Goal: Information Seeking & Learning: Learn about a topic

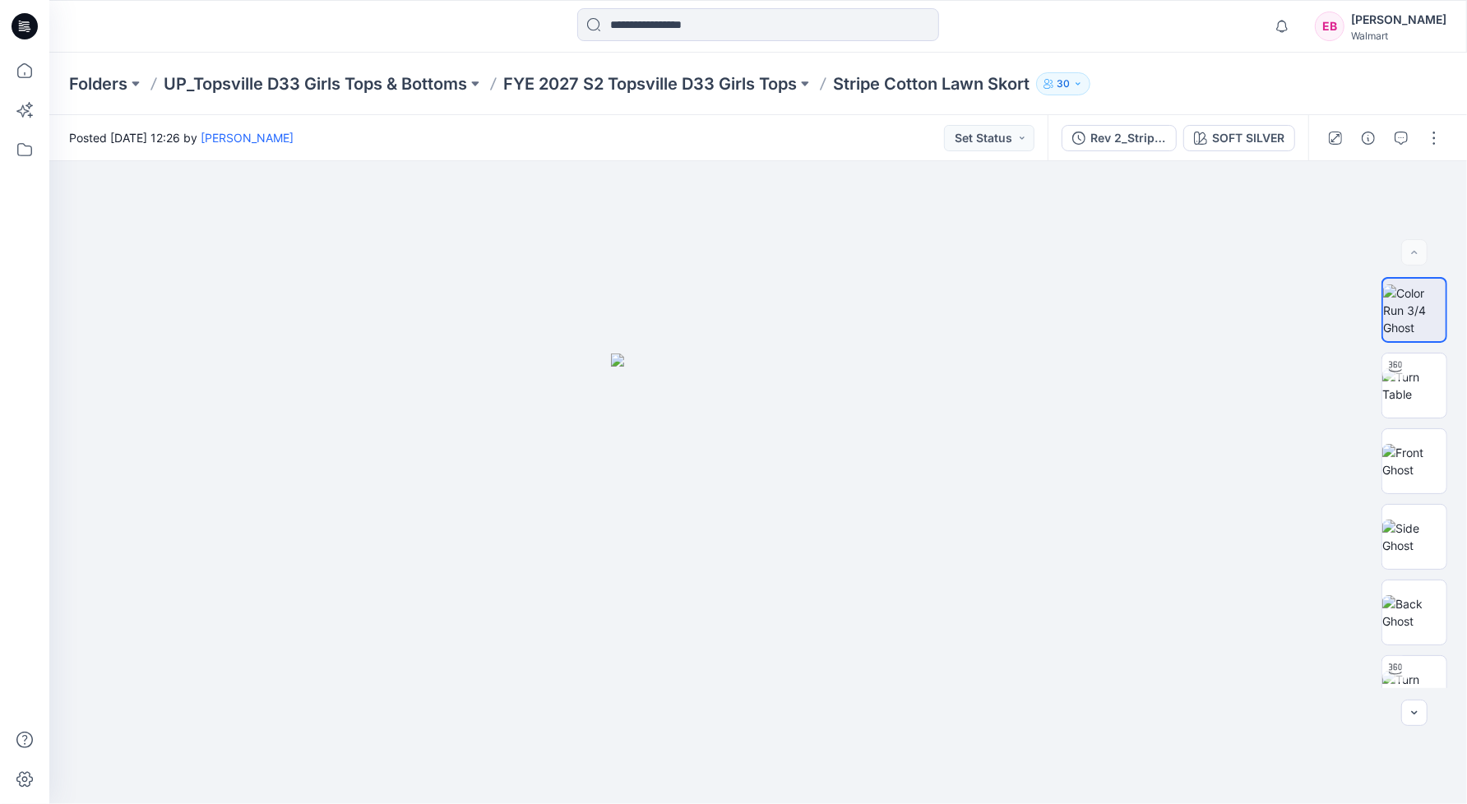
scroll to position [540, 0]
click at [1358, 23] on div "[PERSON_NAME]" at bounding box center [1398, 20] width 95 height 20
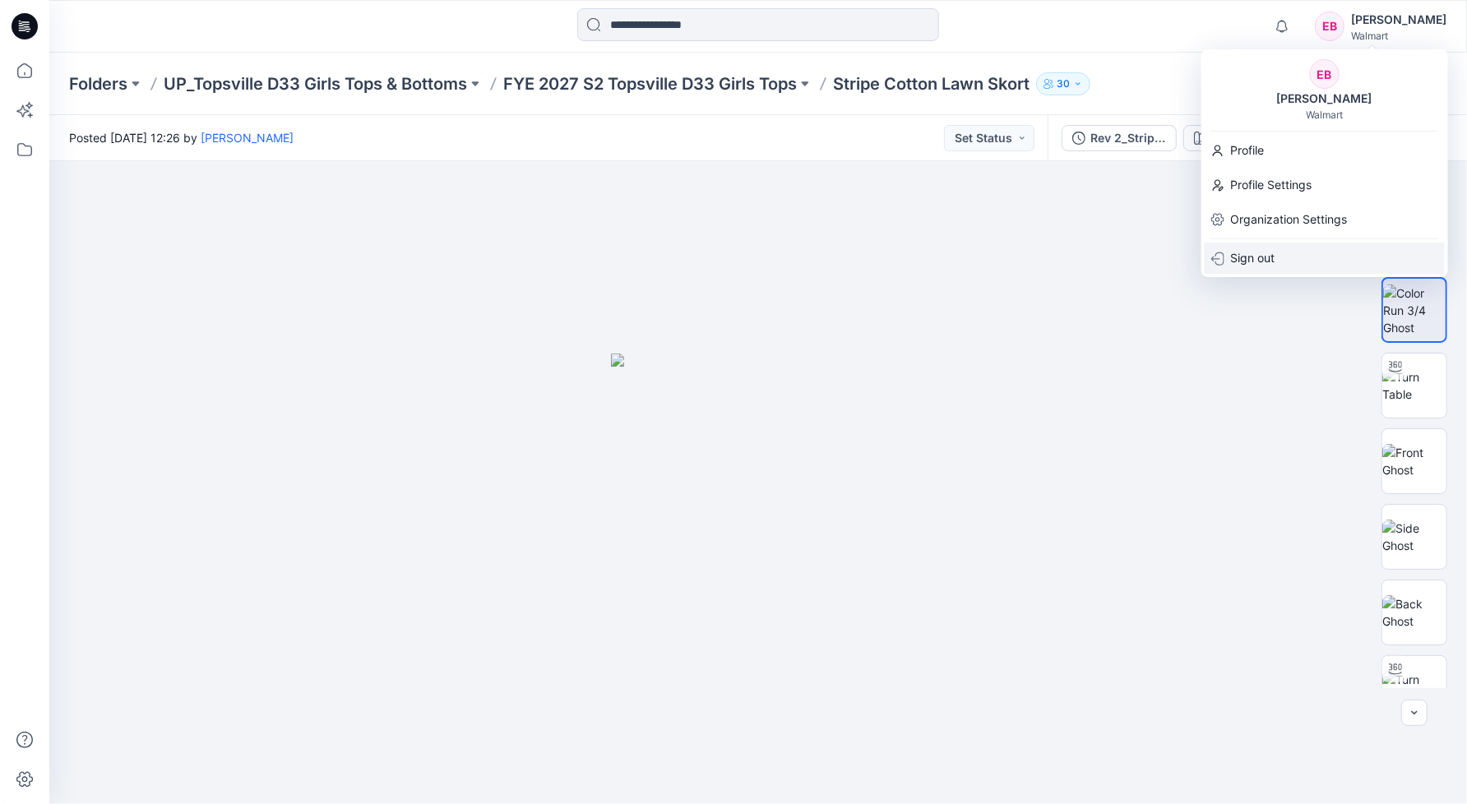
click at [1251, 251] on p "Sign out" at bounding box center [1253, 258] width 44 height 31
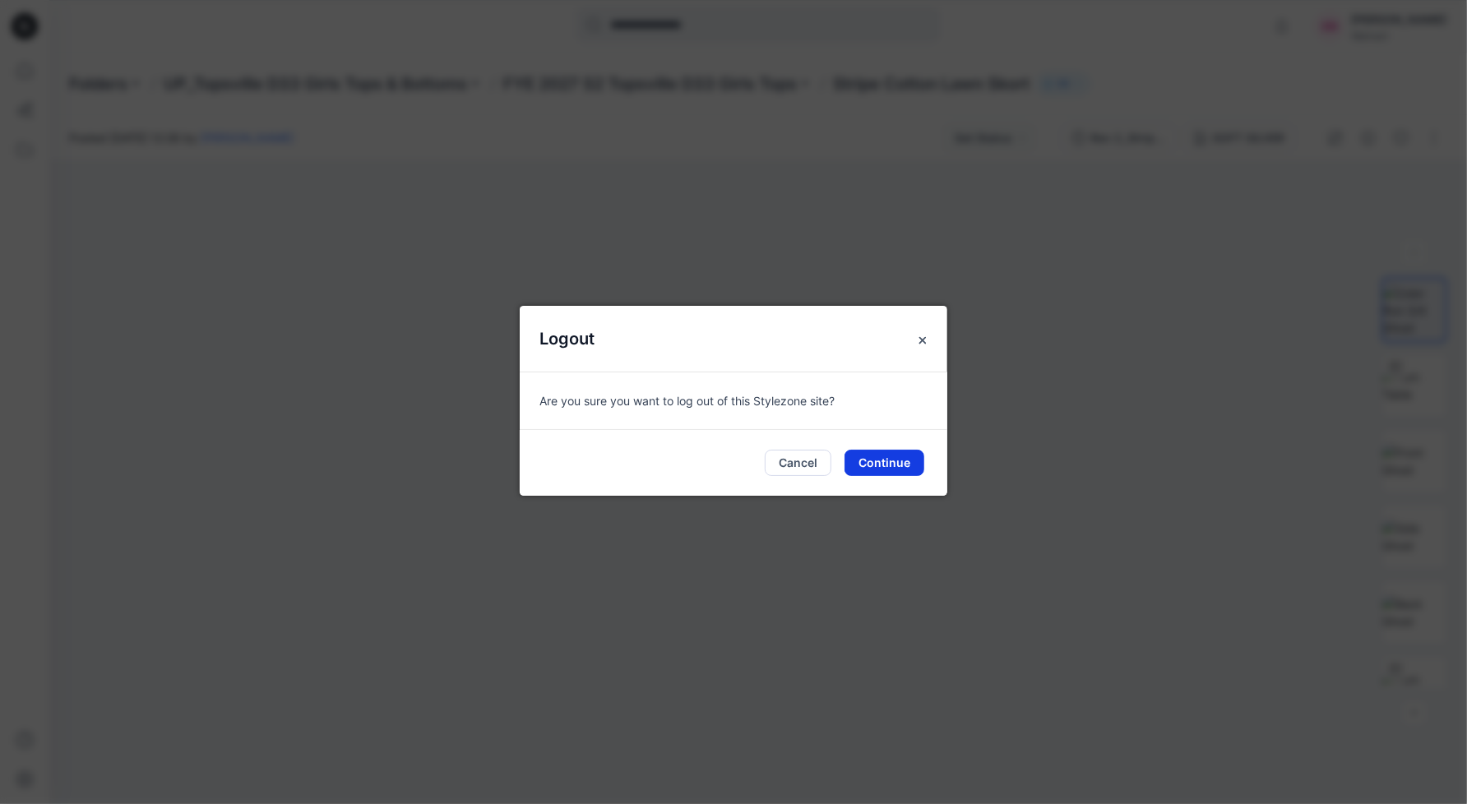
click at [887, 460] on button "Continue" at bounding box center [884, 463] width 80 height 26
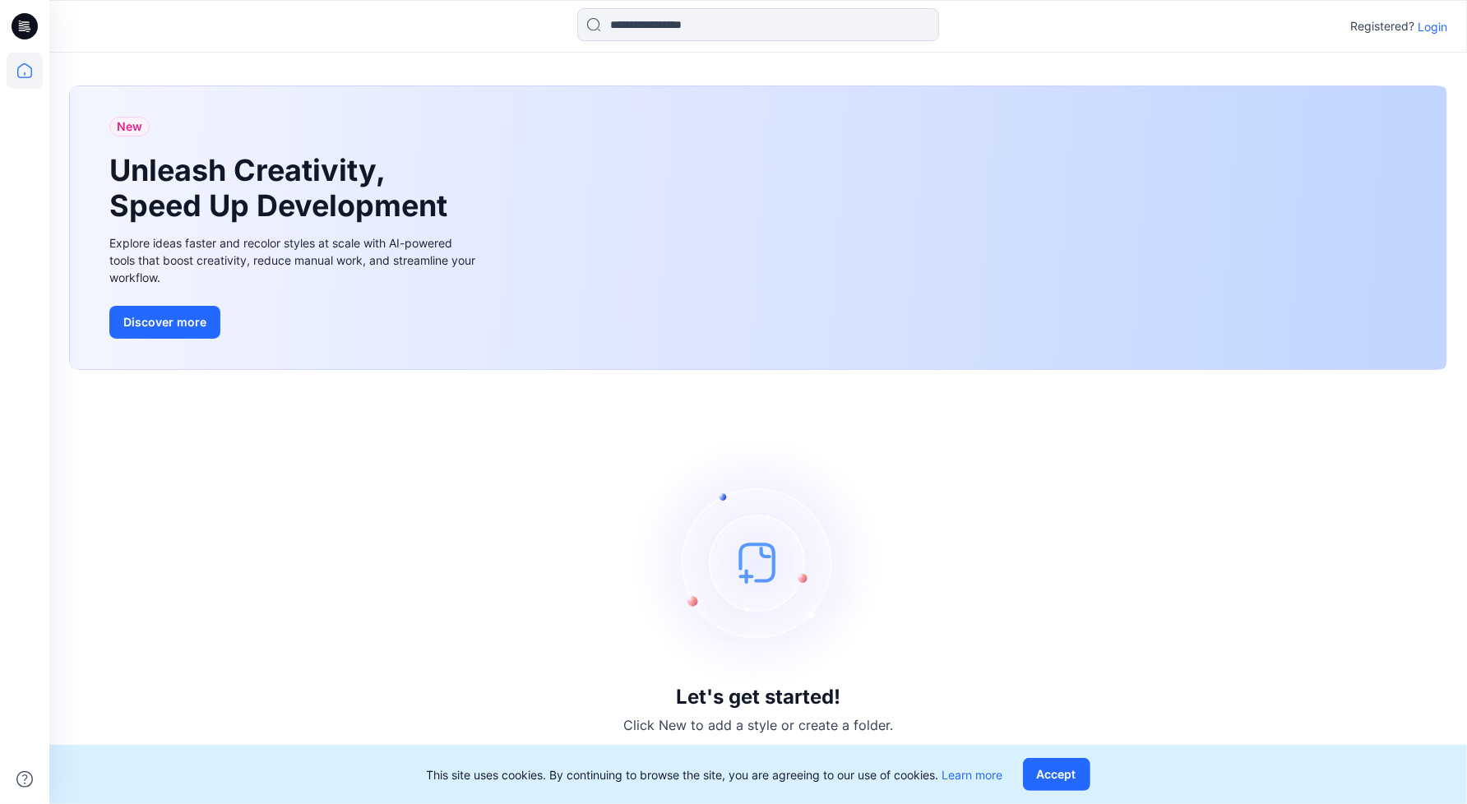
click at [1436, 28] on p "Login" at bounding box center [1432, 26] width 30 height 17
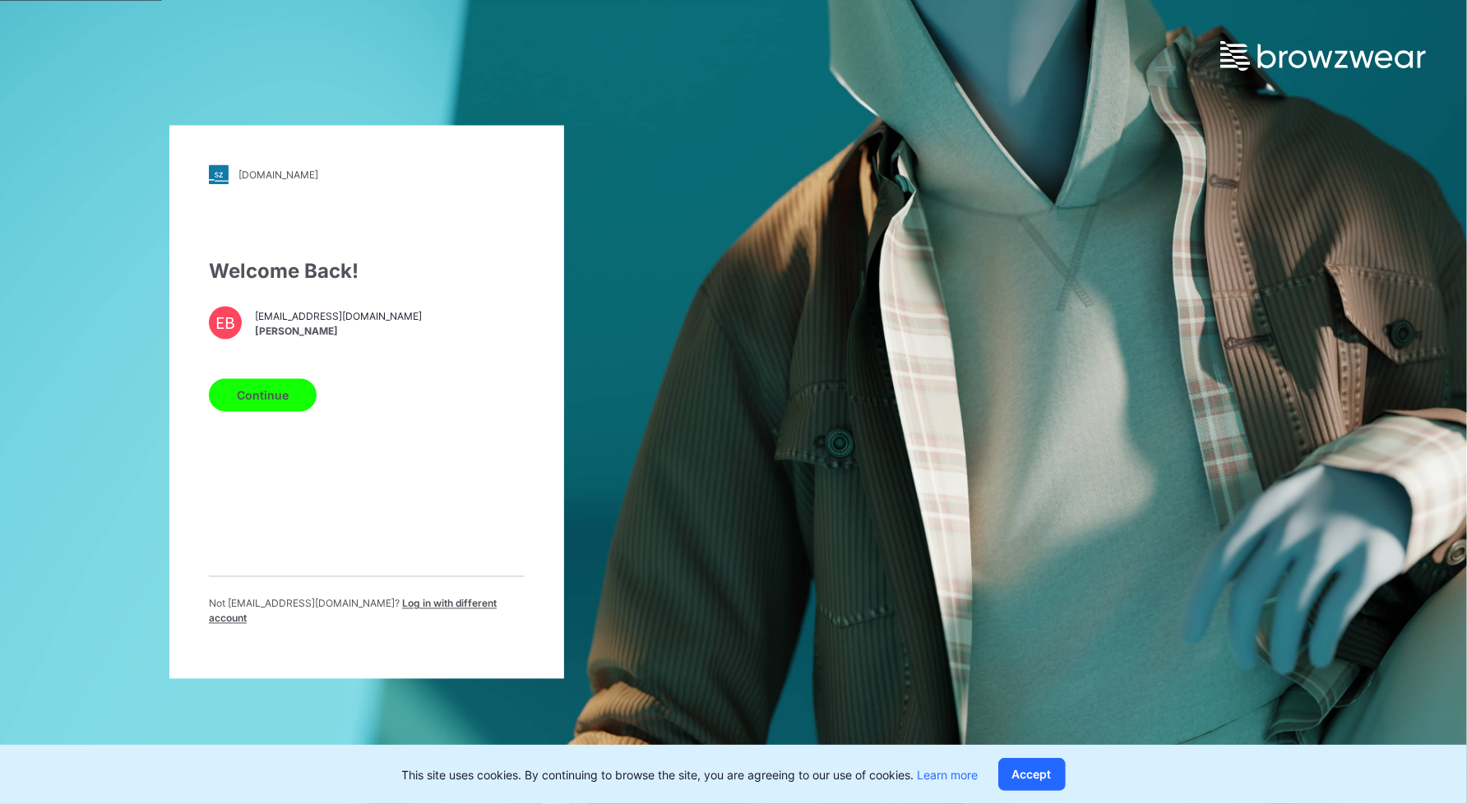
click at [452, 603] on p "Not ebryzgalina@gtimports.net ? Log in with different account" at bounding box center [367, 612] width 316 height 30
click at [454, 606] on span "Log in with different account" at bounding box center [353, 611] width 288 height 27
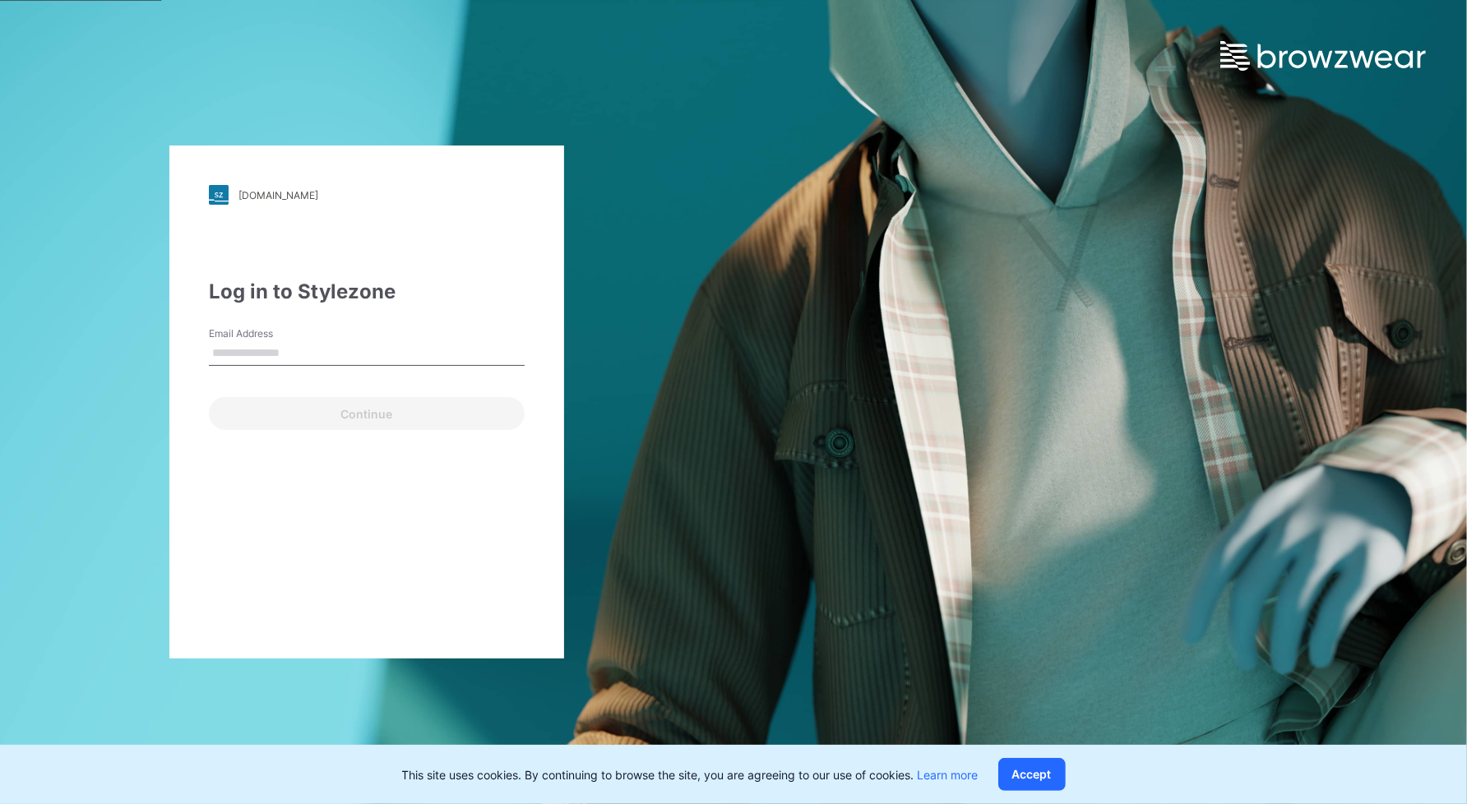
click at [252, 356] on input "Email Address" at bounding box center [367, 353] width 316 height 25
type input "**********"
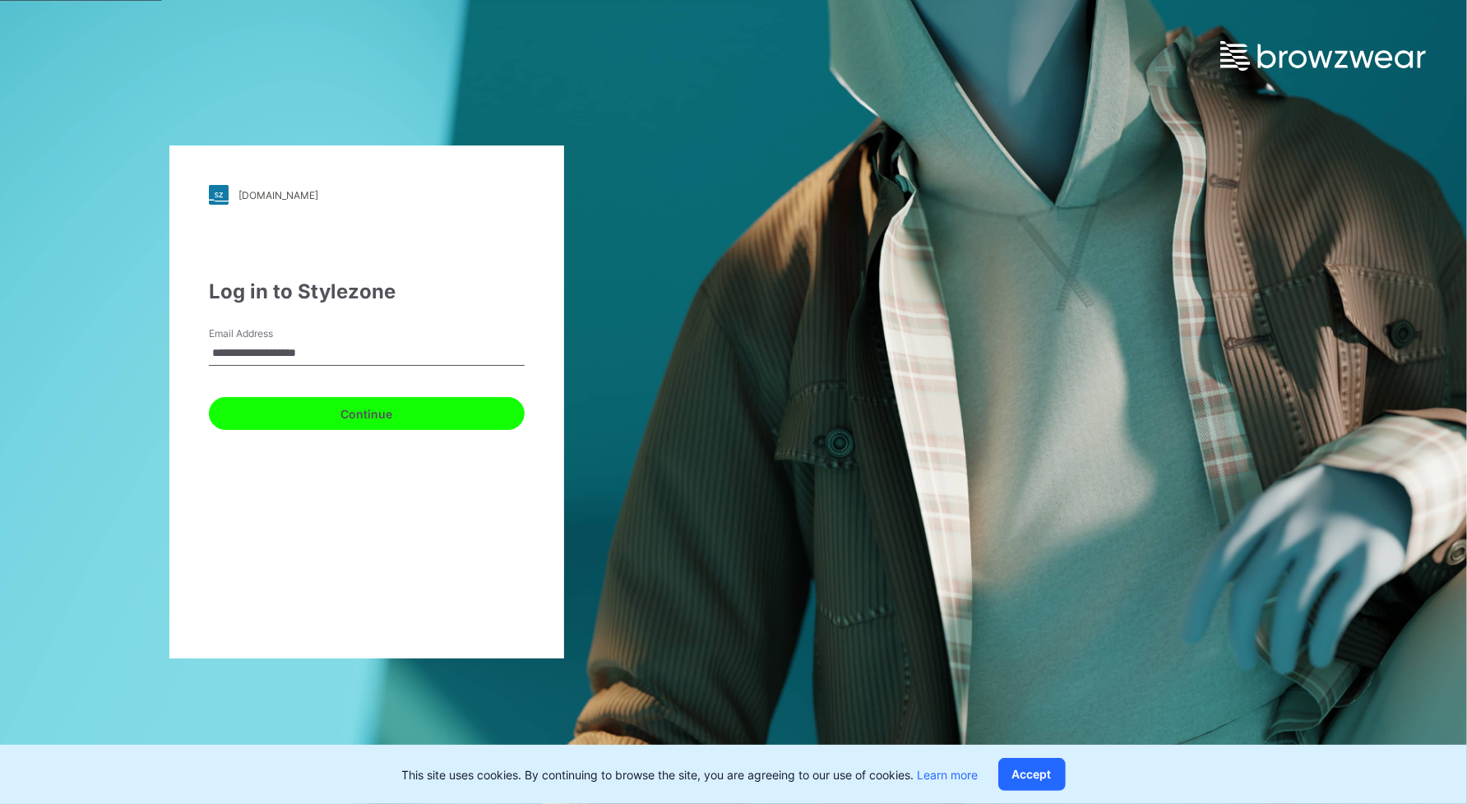
click at [346, 414] on button "Continue" at bounding box center [367, 413] width 316 height 33
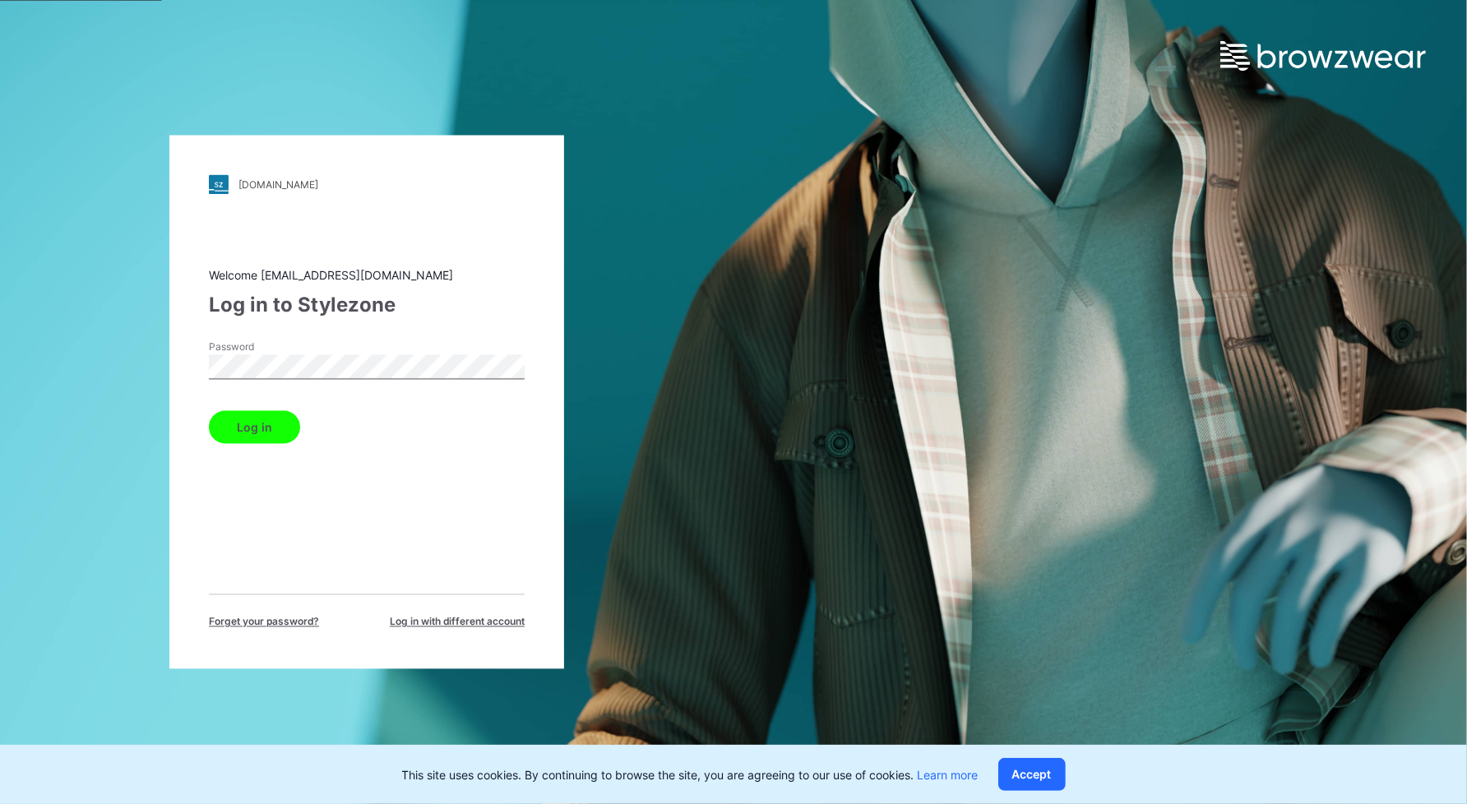
click at [209, 411] on button "Log in" at bounding box center [254, 427] width 91 height 33
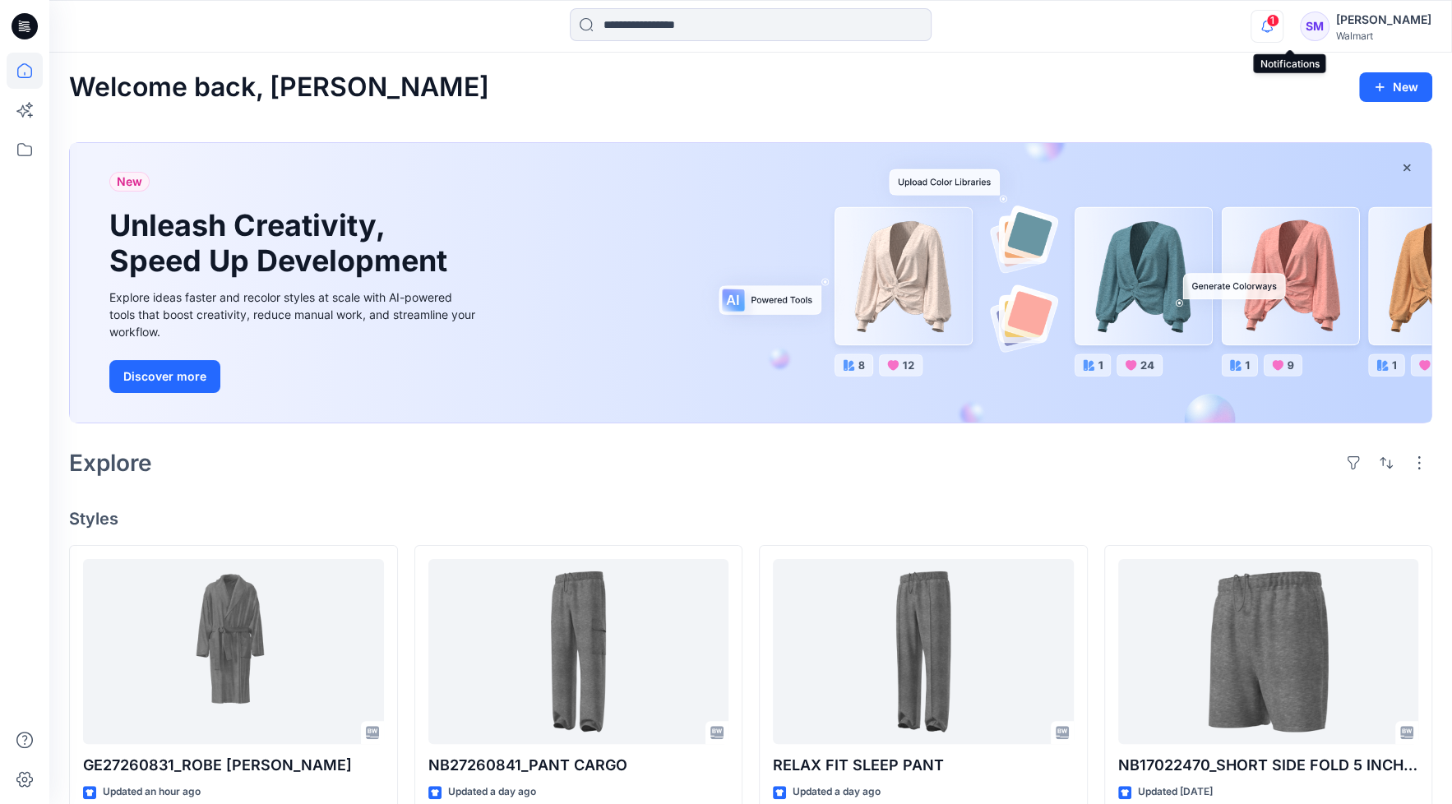
click at [1283, 33] on icon "button" at bounding box center [1266, 26] width 31 height 33
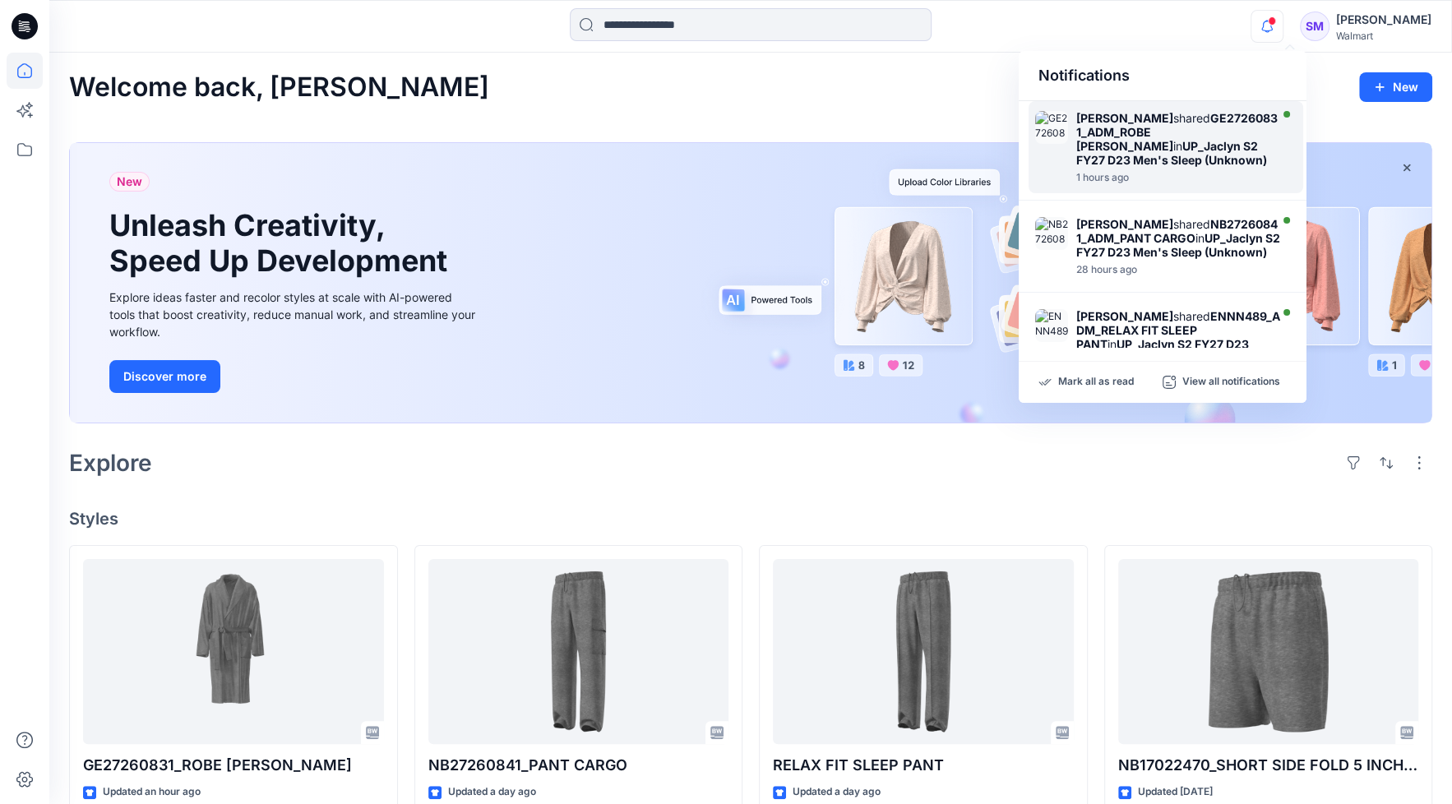
click at [1218, 136] on strong "GE27260831_ADM_ROBE TERRY" at bounding box center [1176, 132] width 201 height 42
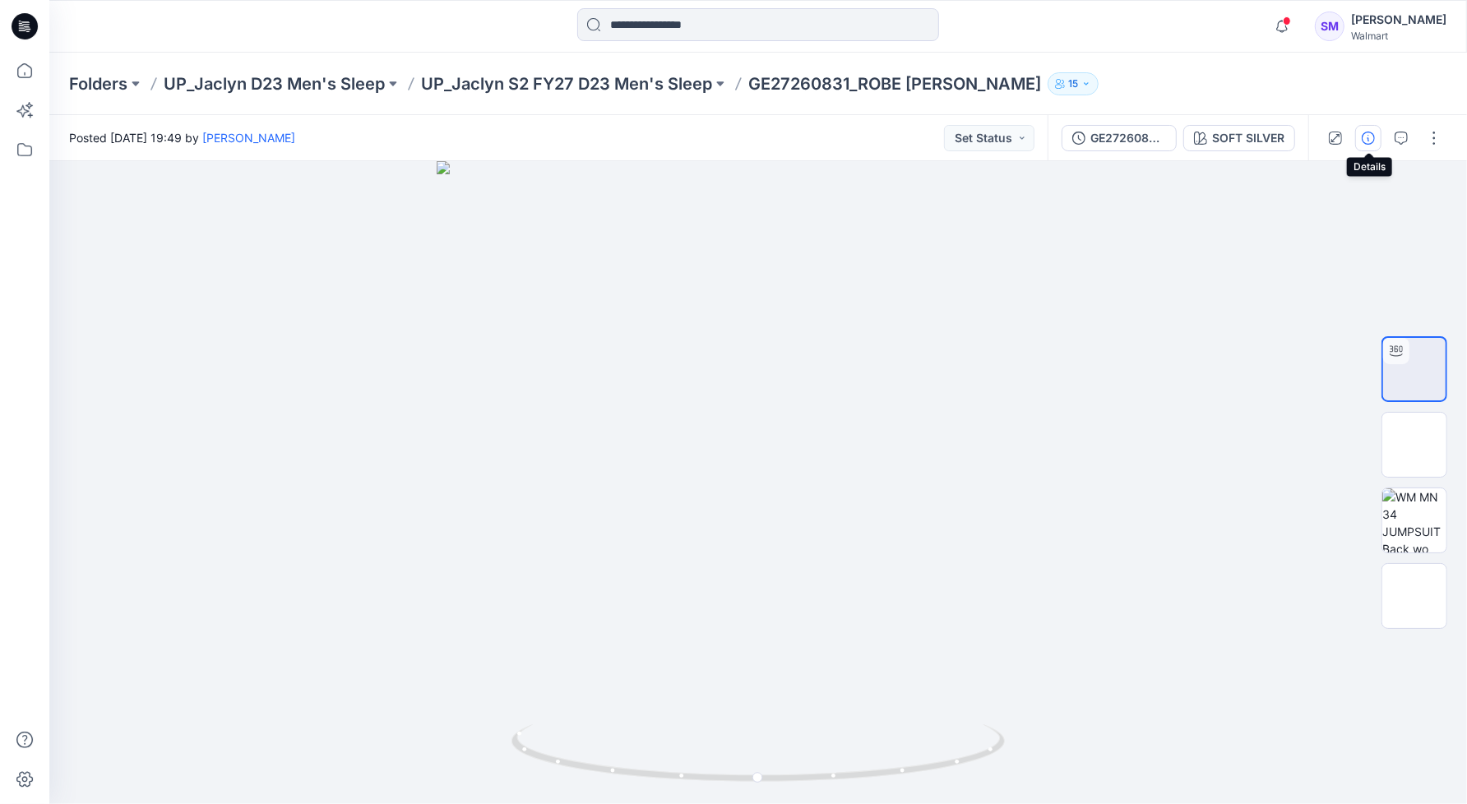
click at [1369, 144] on icon "button" at bounding box center [1367, 138] width 13 height 13
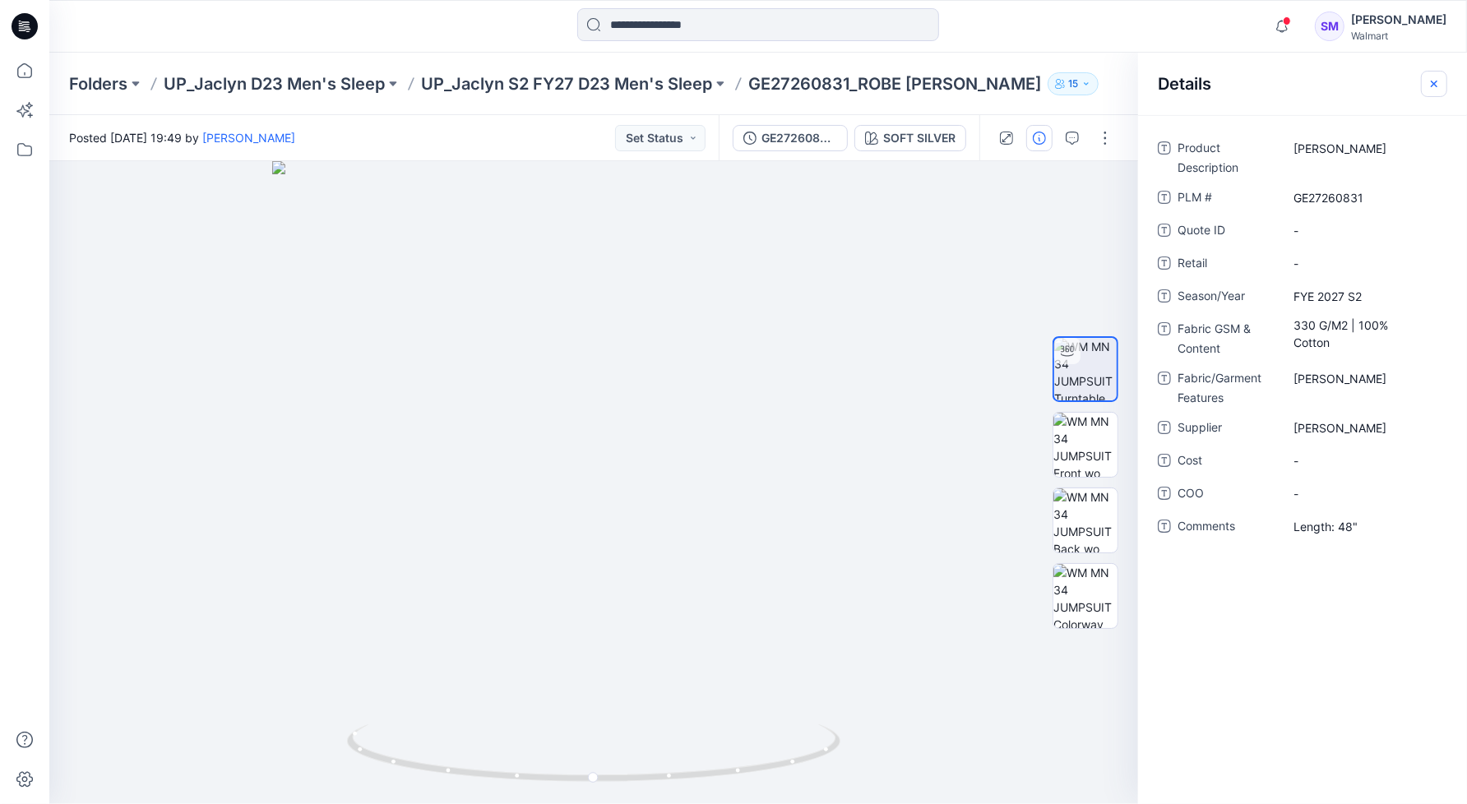
click at [1436, 81] on icon "button" at bounding box center [1434, 83] width 7 height 7
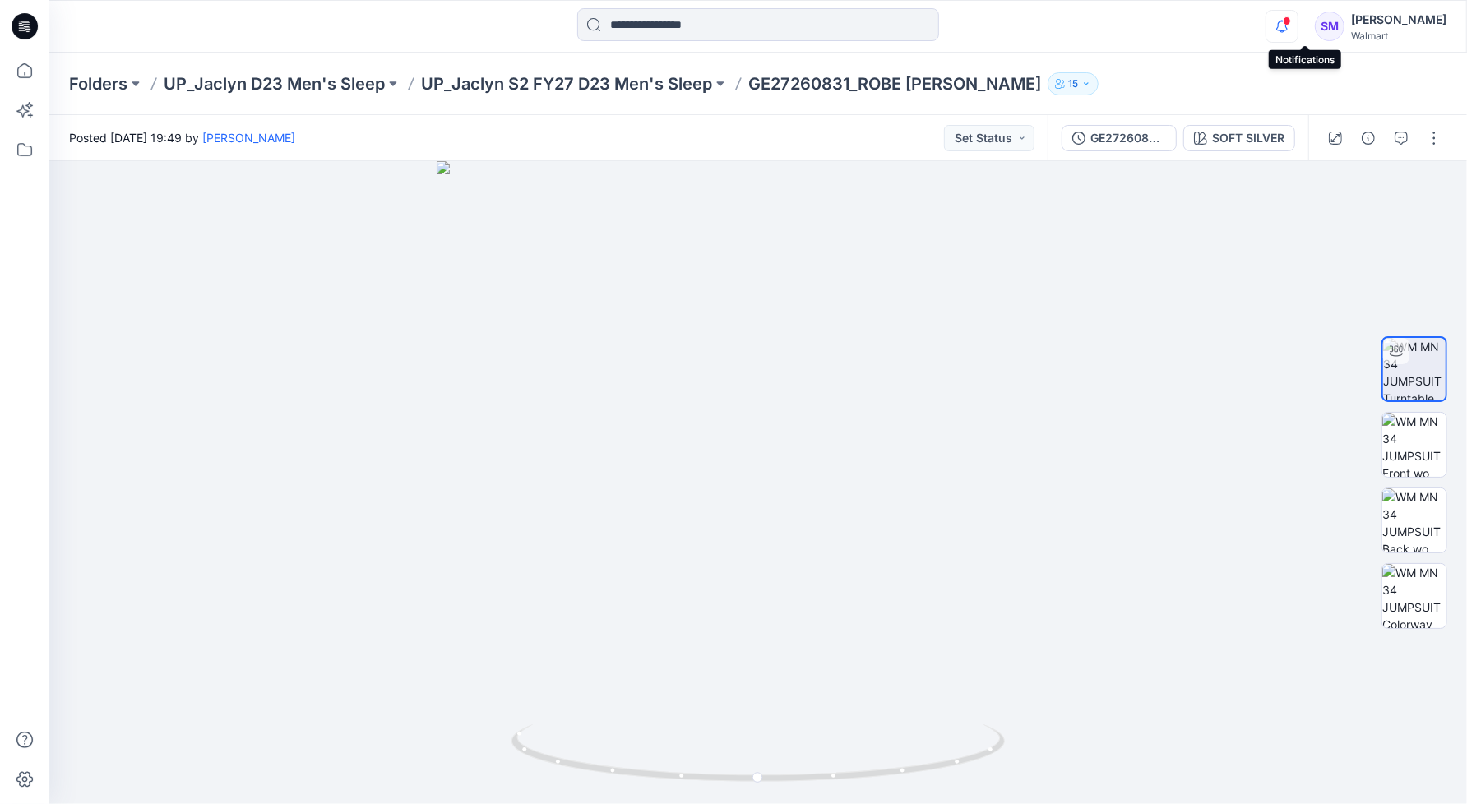
click at [1297, 27] on icon "button" at bounding box center [1281, 26] width 31 height 33
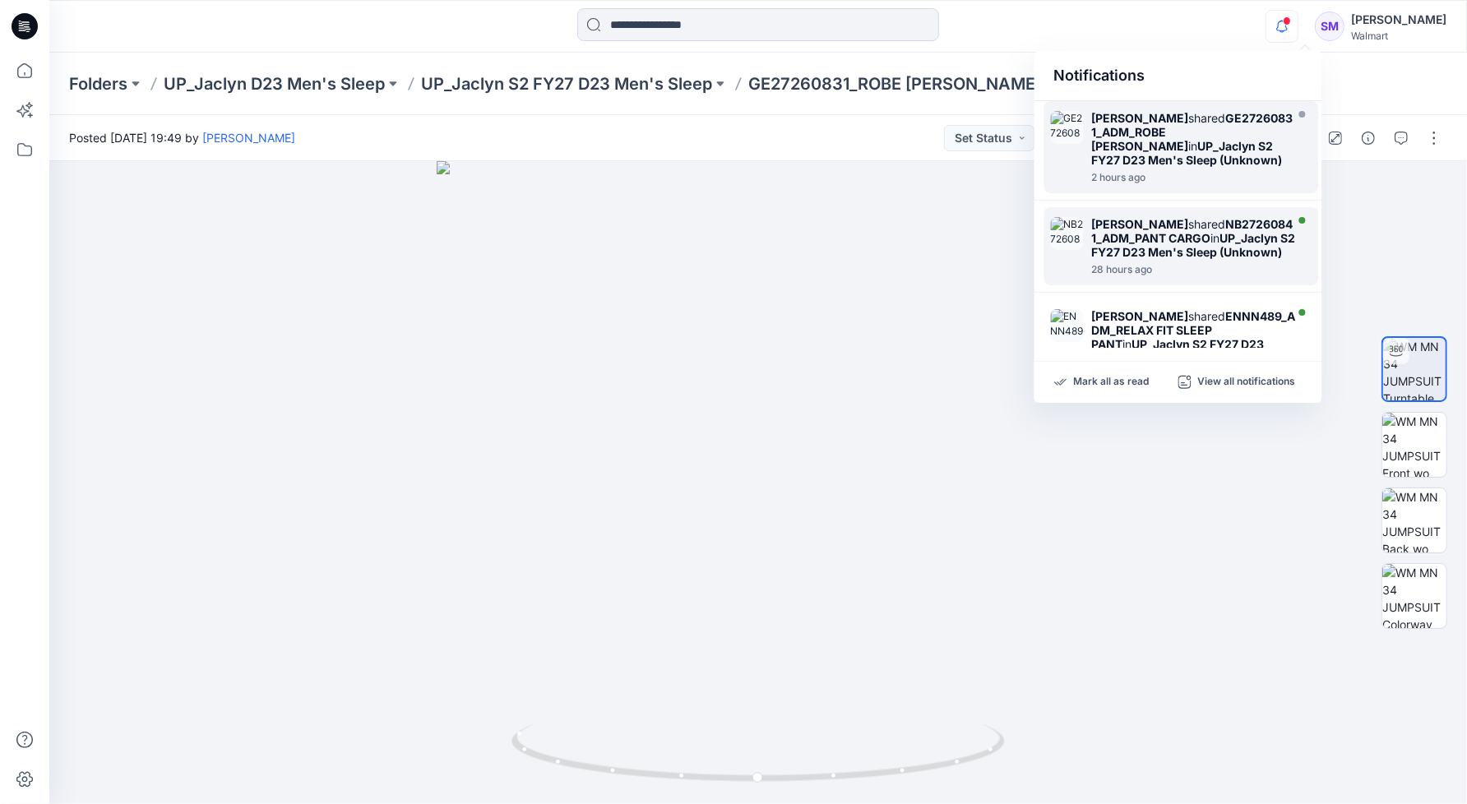
click at [1191, 233] on strong "NB27260841_ADM_PANT CARGO" at bounding box center [1192, 231] width 201 height 28
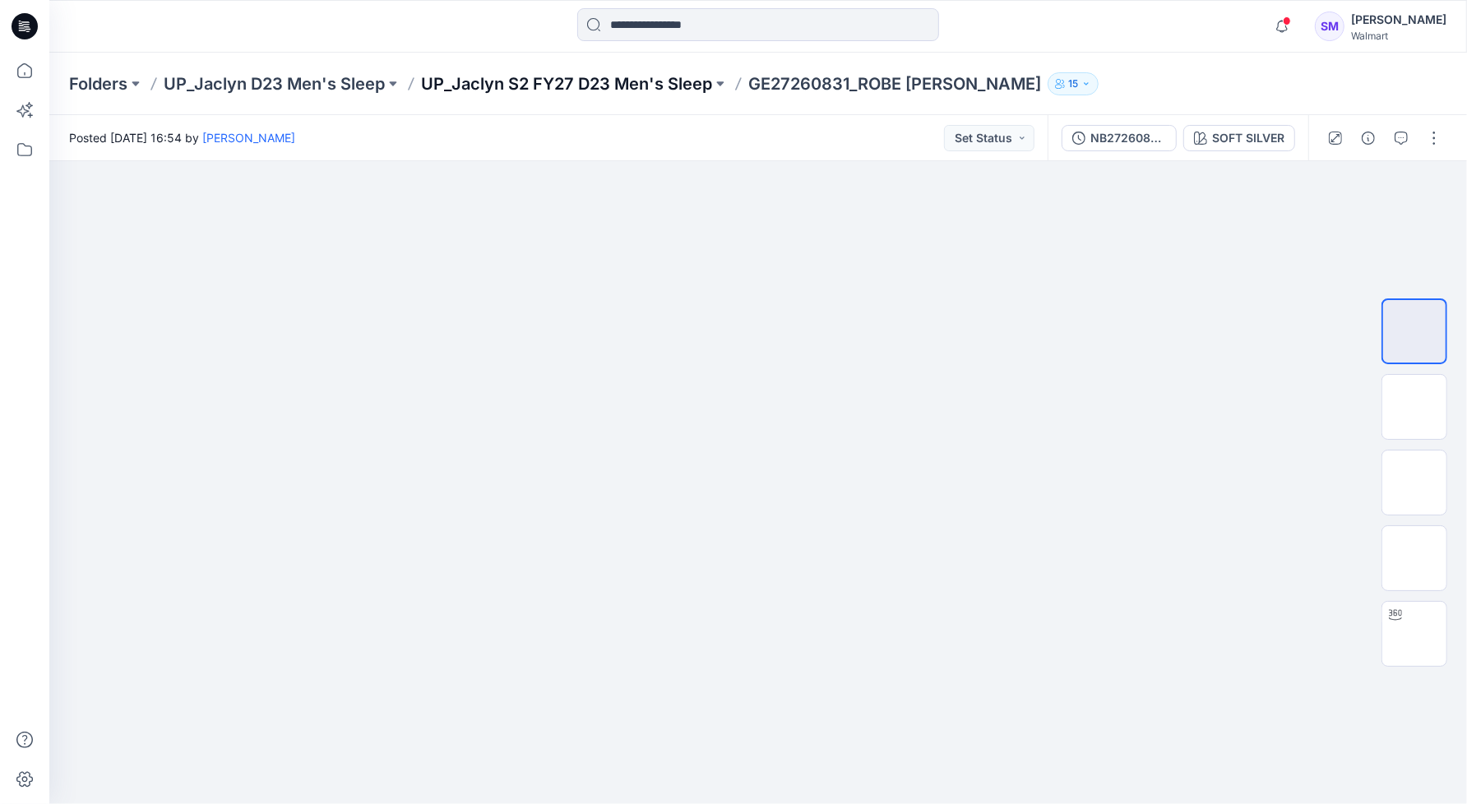
click at [537, 78] on p "UP_Jaclyn S2 FY27 D23 Men's Sleep" at bounding box center [566, 83] width 291 height 23
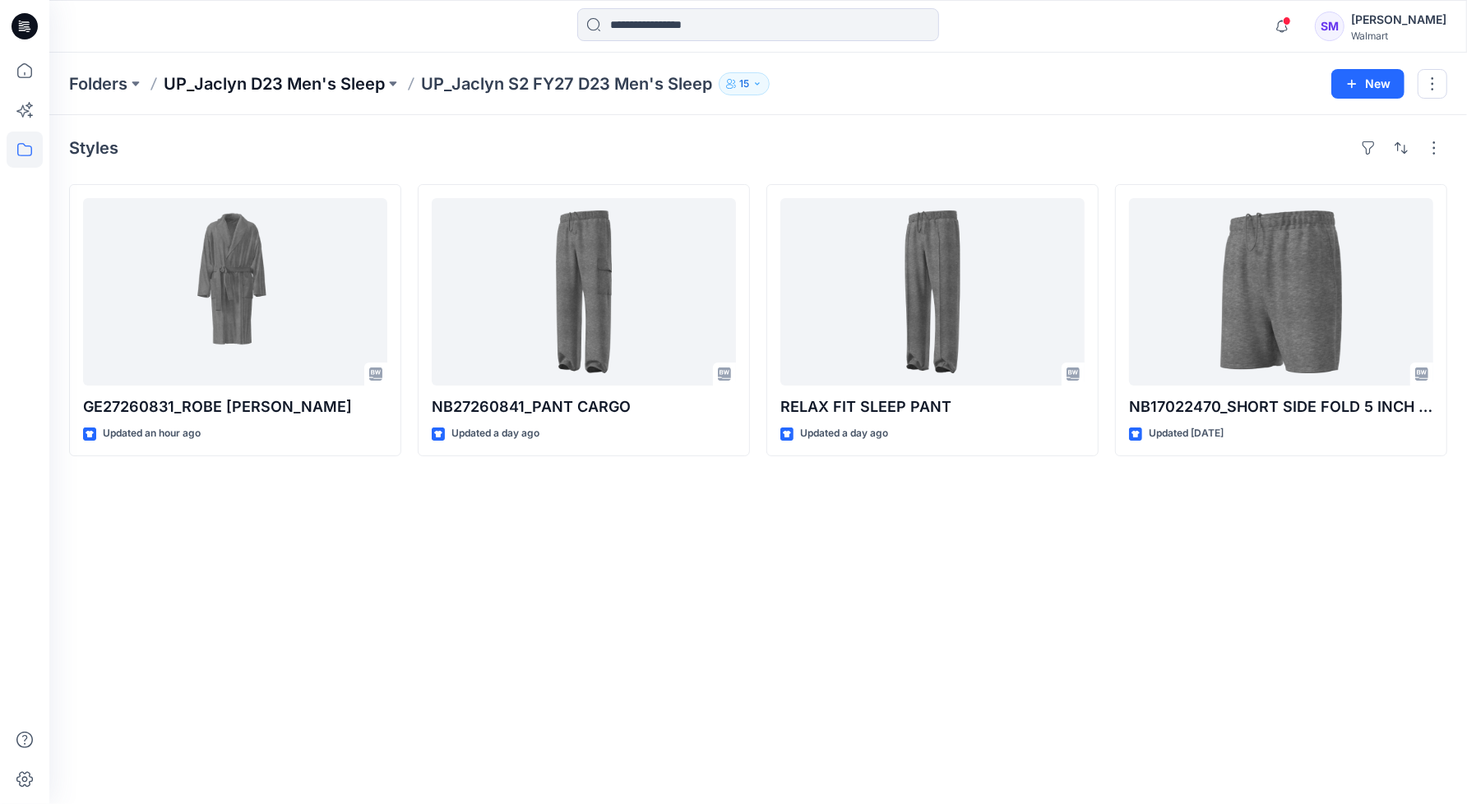
click at [261, 89] on p "UP_Jaclyn D23 Men's Sleep" at bounding box center [274, 83] width 221 height 23
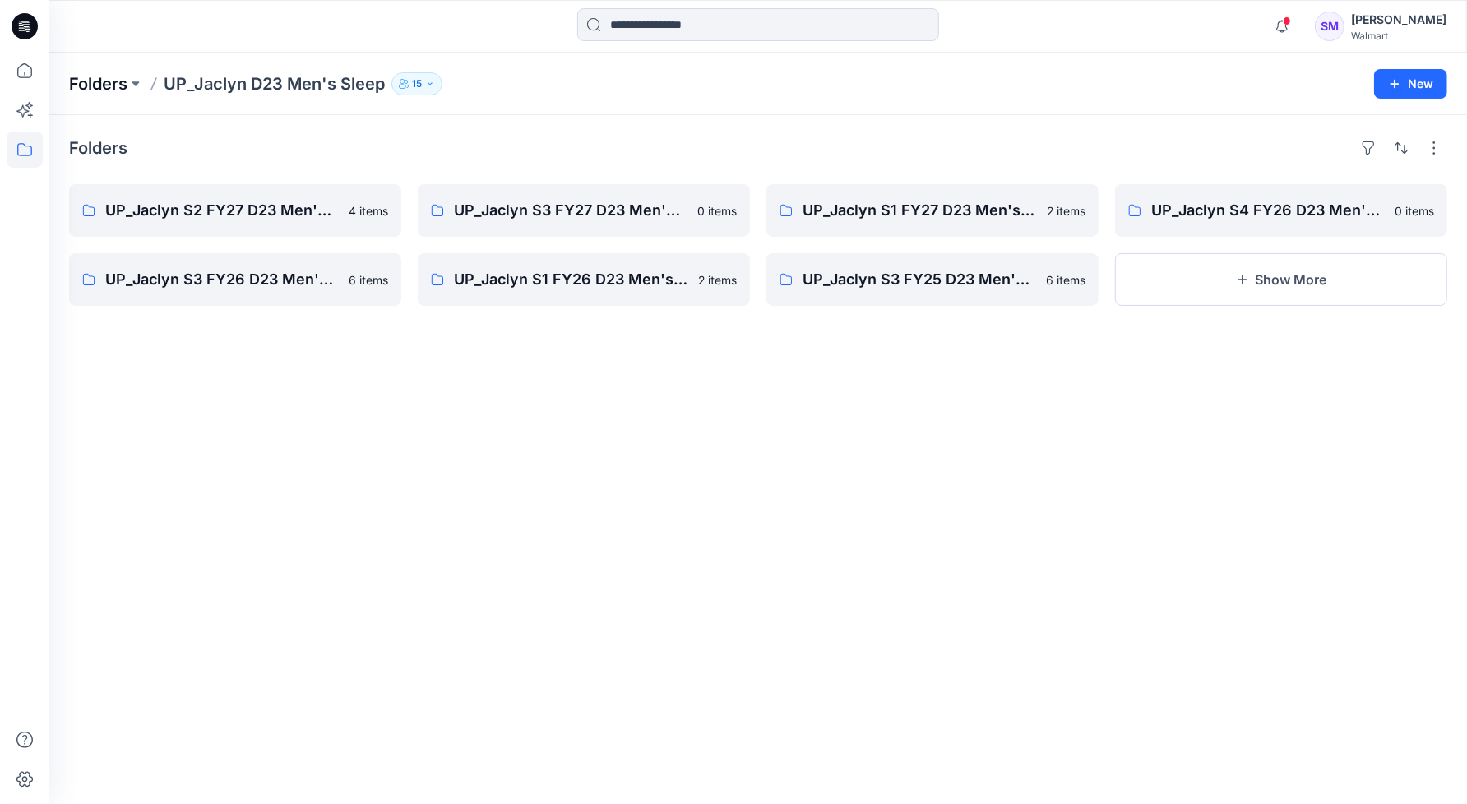
click at [108, 75] on p "Folders" at bounding box center [98, 83] width 58 height 23
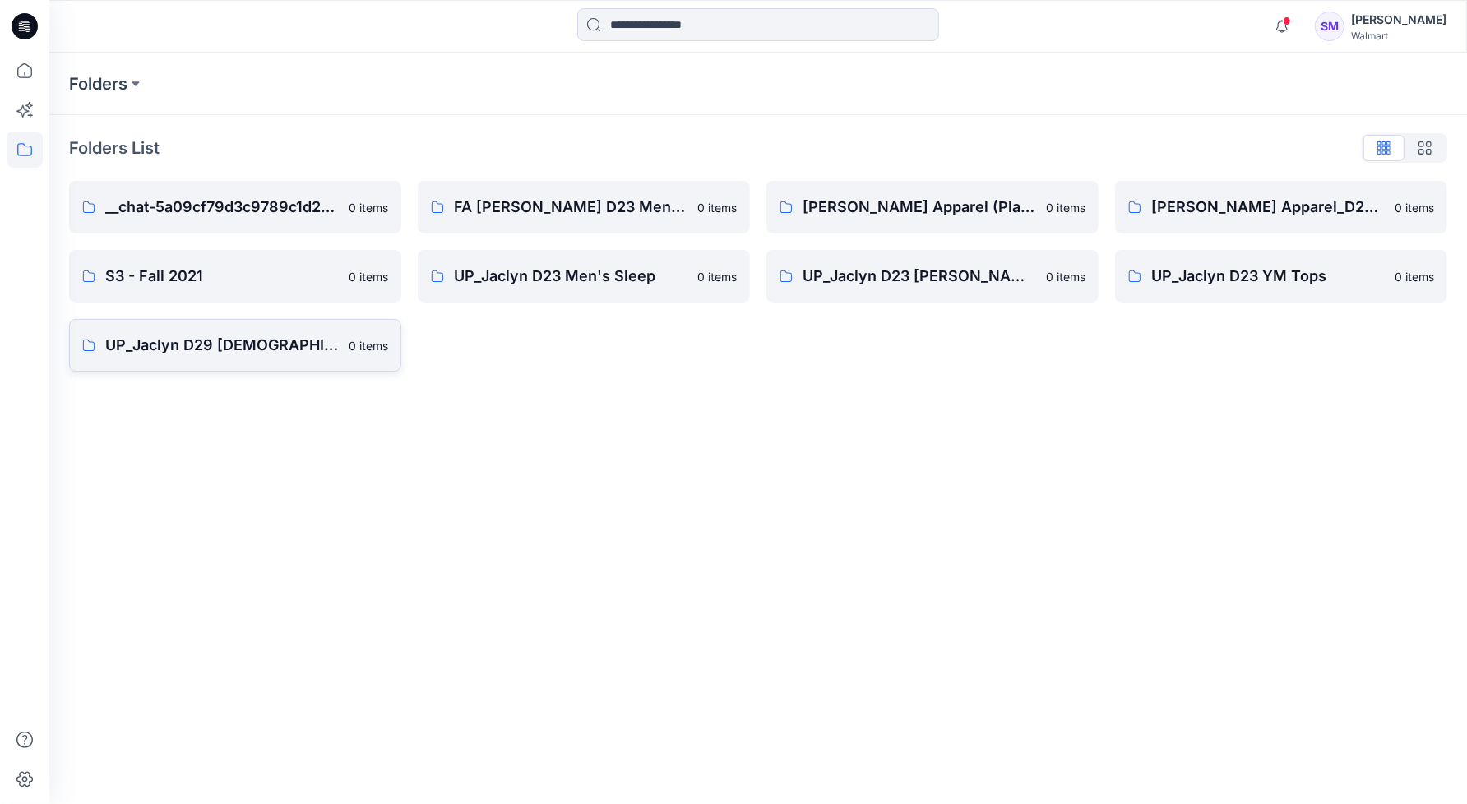
click at [227, 350] on p "UP_Jaclyn D29 Ladies Sleep" at bounding box center [221, 345] width 233 height 23
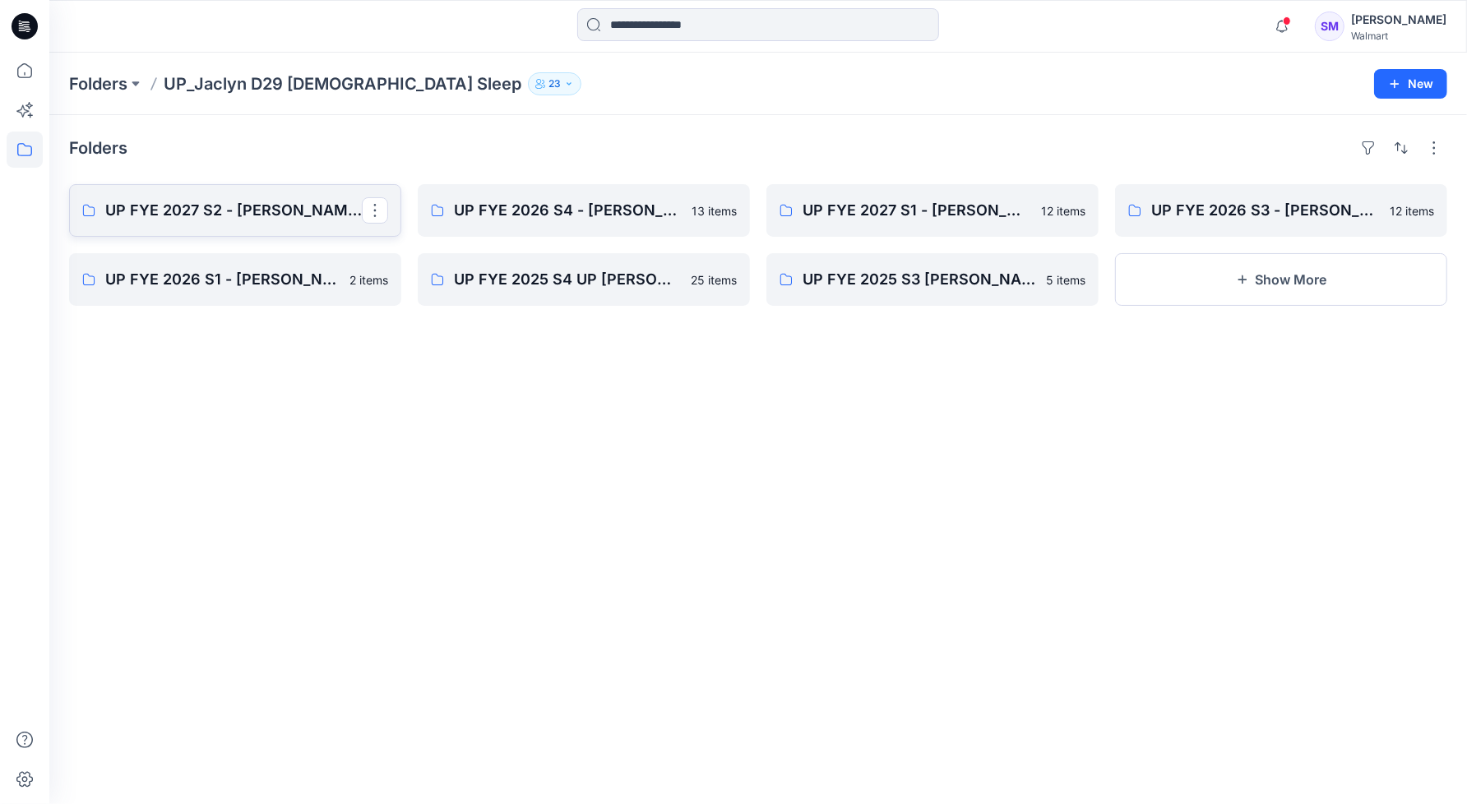
click at [198, 216] on p "UP FYE 2027 S2 - Jaclyn D29 Ladies Sleepwear" at bounding box center [233, 210] width 257 height 23
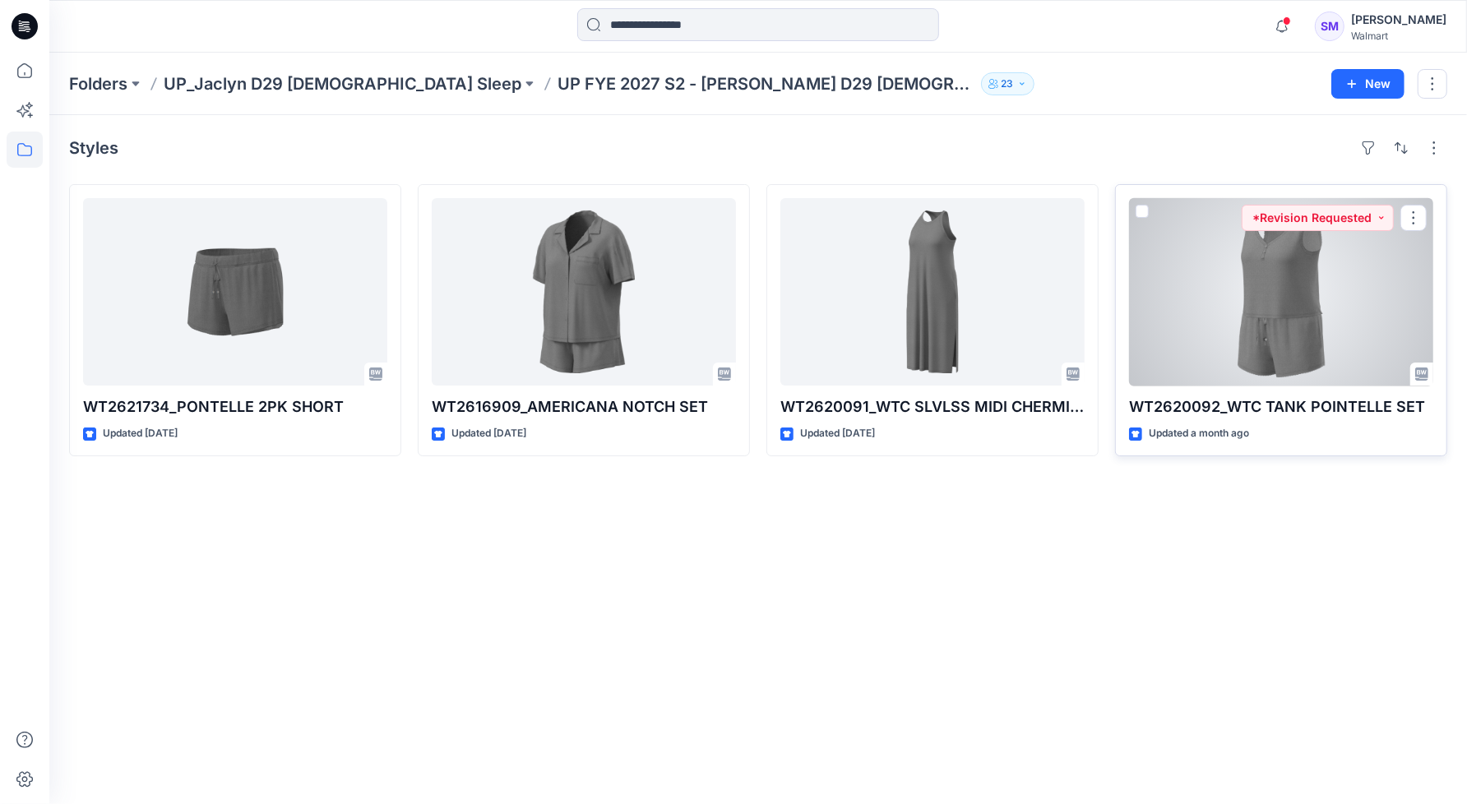
click at [1274, 354] on div at bounding box center [1281, 291] width 304 height 187
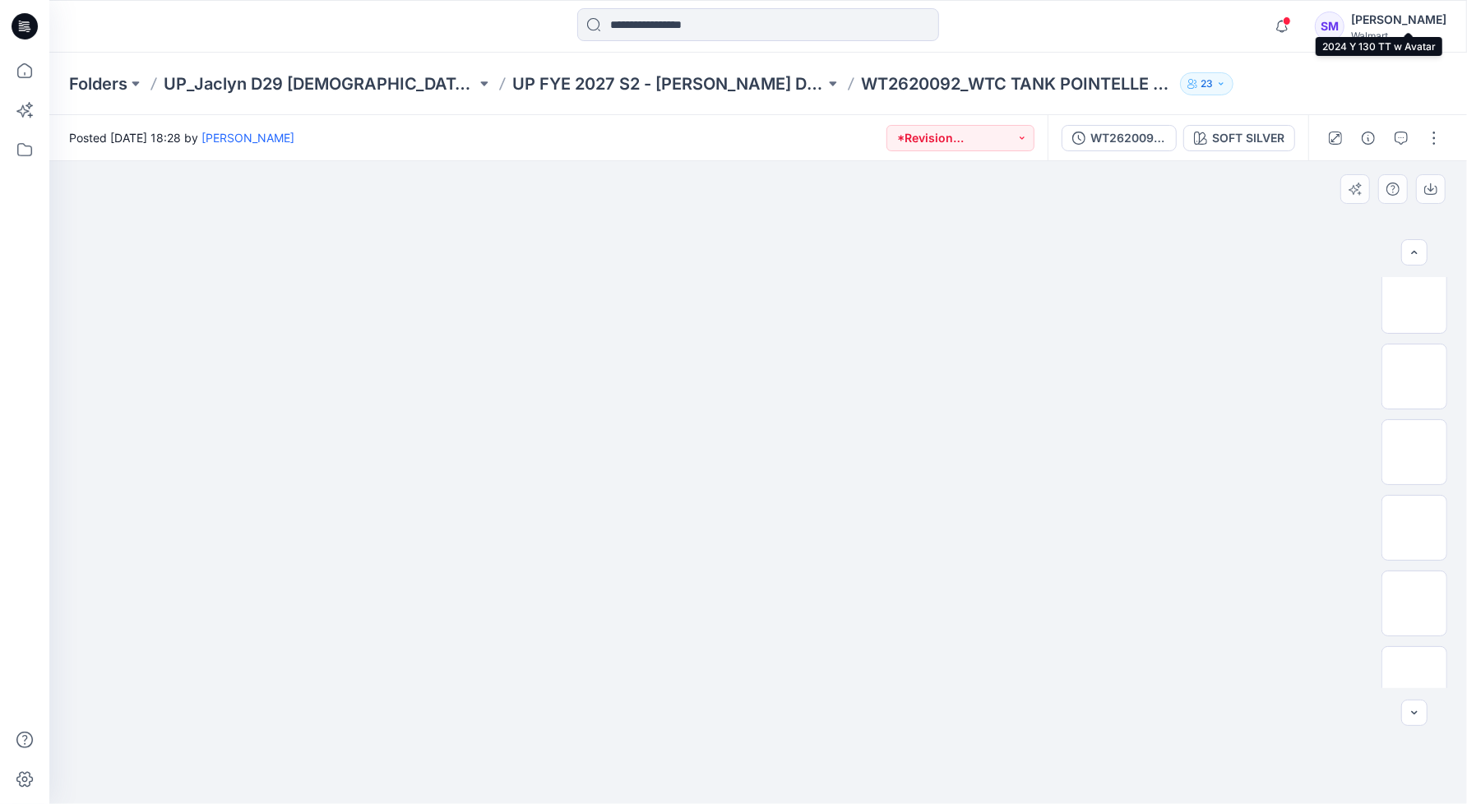
scroll to position [562, 0]
click at [1422, 443] on img at bounding box center [1414, 429] width 64 height 35
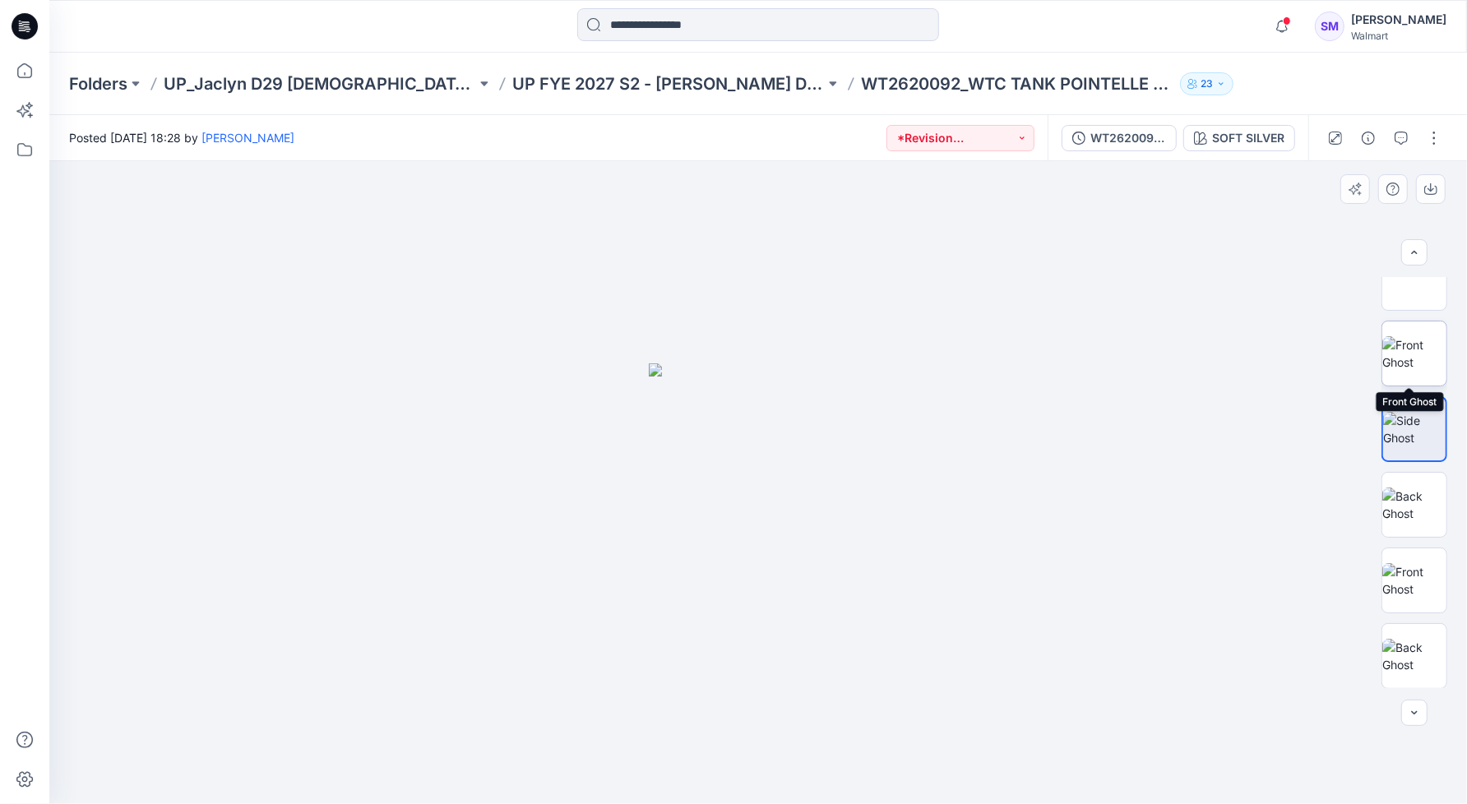
click at [1418, 363] on img at bounding box center [1414, 353] width 64 height 35
click at [1420, 504] on img at bounding box center [1414, 505] width 64 height 35
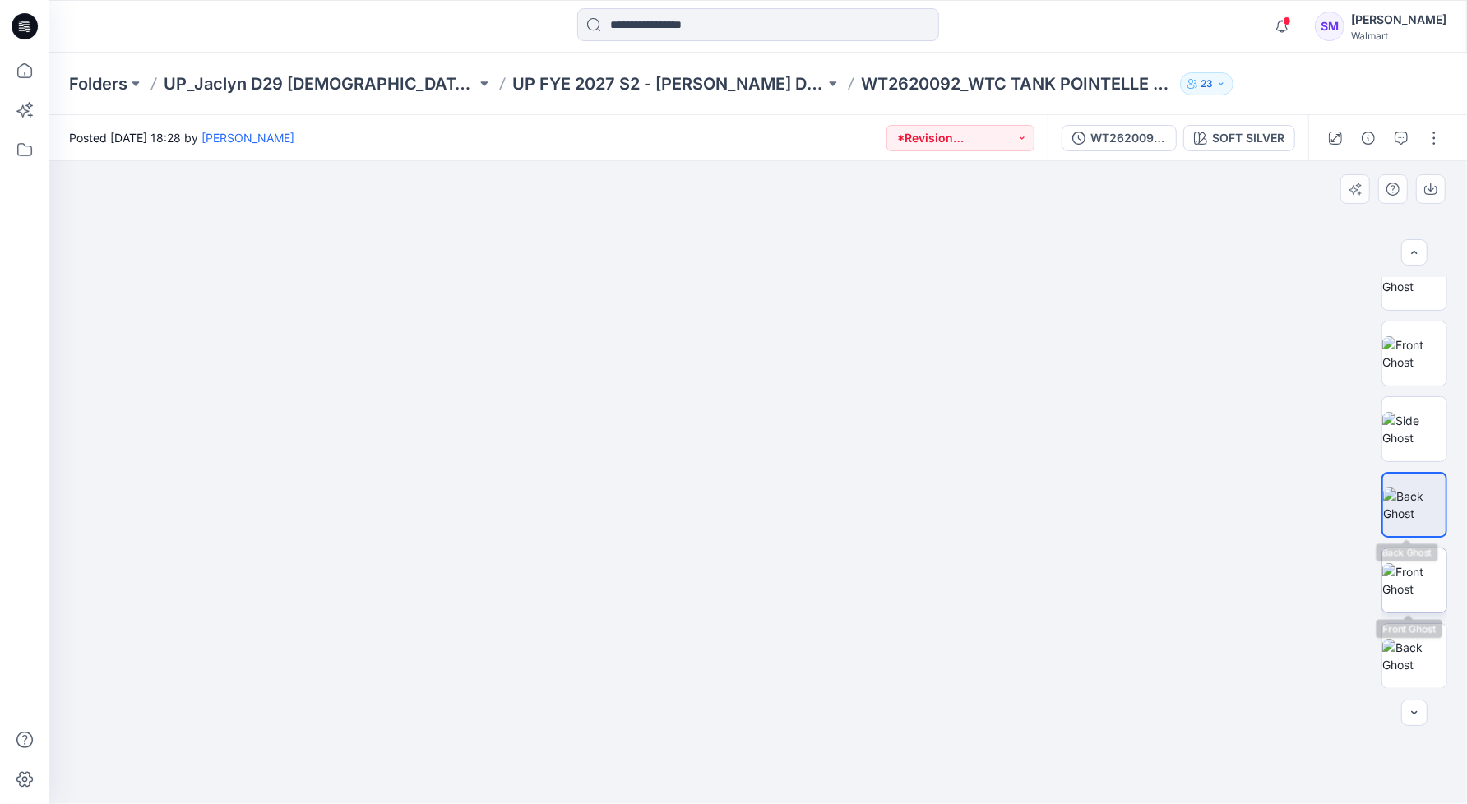
click at [1418, 563] on img at bounding box center [1414, 580] width 64 height 35
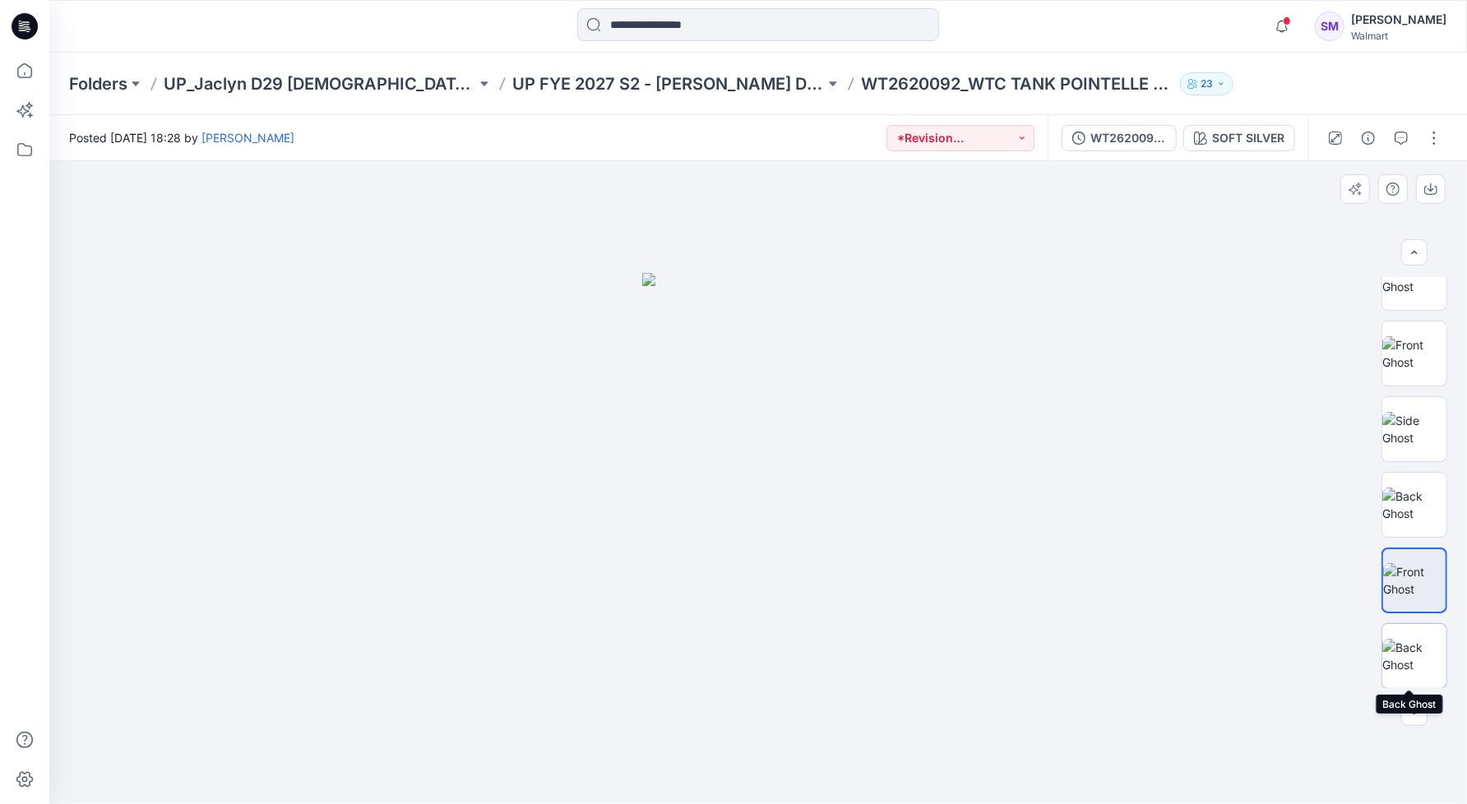
click at [1410, 649] on img at bounding box center [1414, 656] width 64 height 35
click at [1419, 585] on img at bounding box center [1414, 580] width 64 height 35
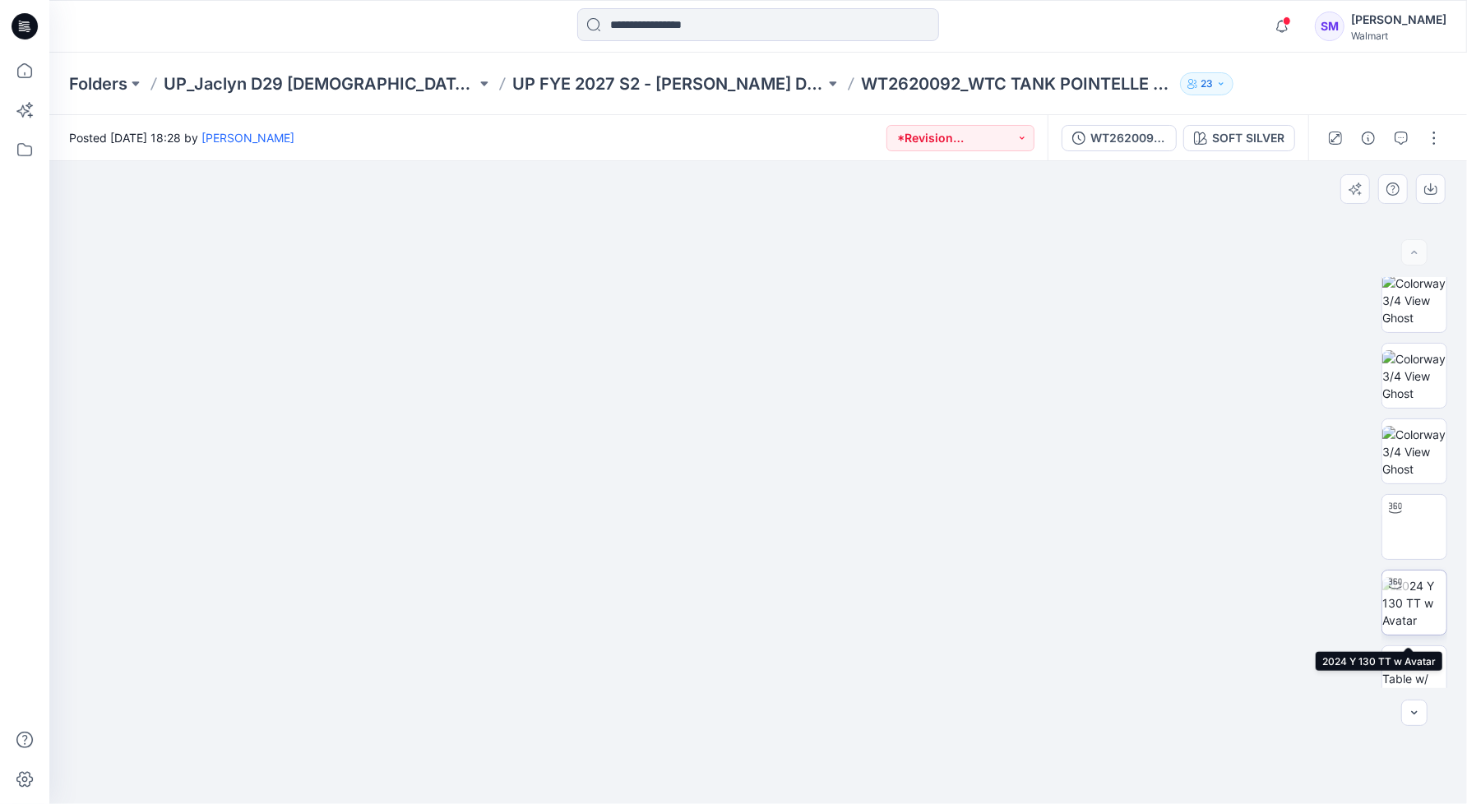
scroll to position [0, 0]
click at [1128, 391] on div at bounding box center [757, 482] width 1417 height 643
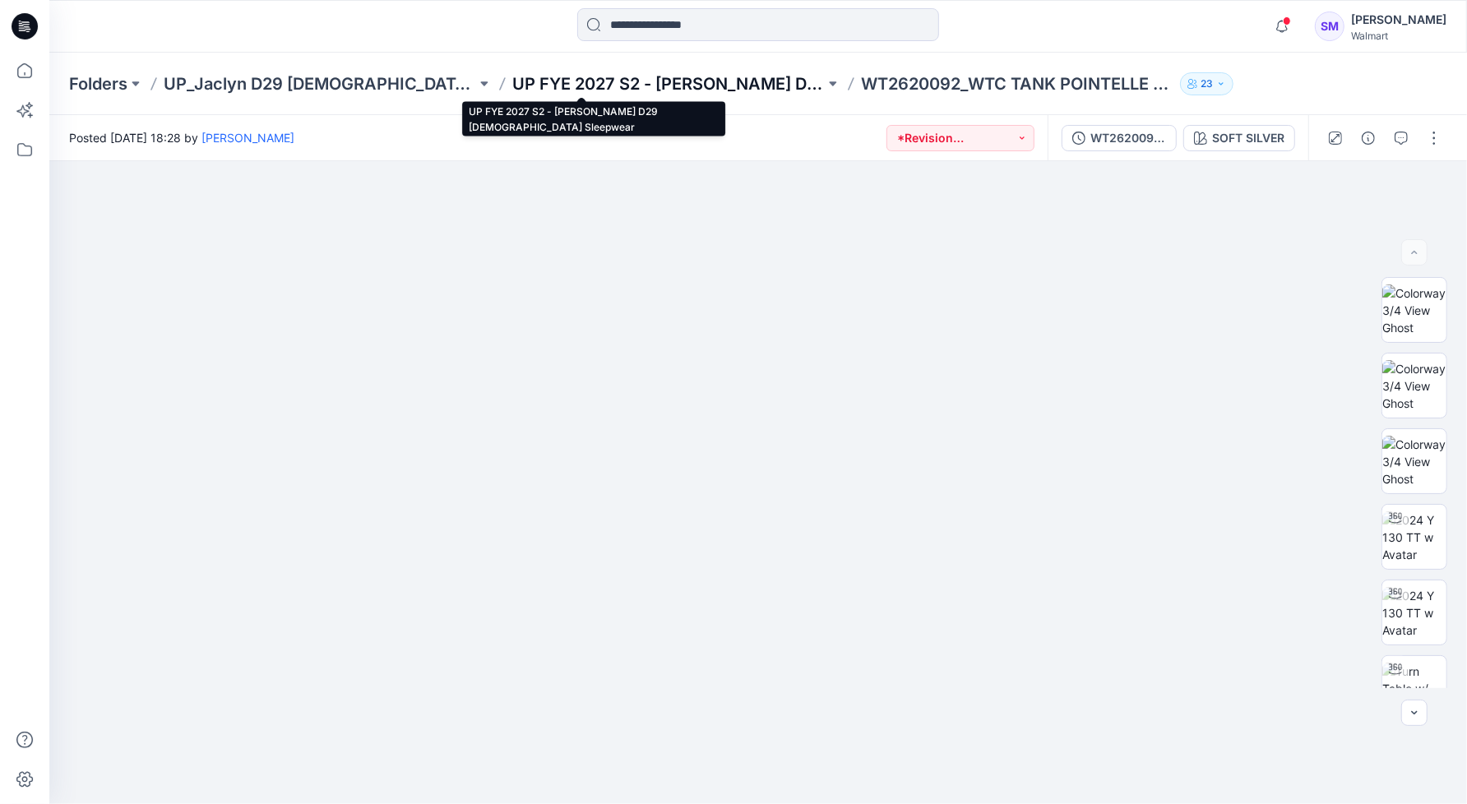
click at [645, 85] on p "UP FYE 2027 S2 - Jaclyn D29 Ladies Sleepwear" at bounding box center [668, 83] width 312 height 23
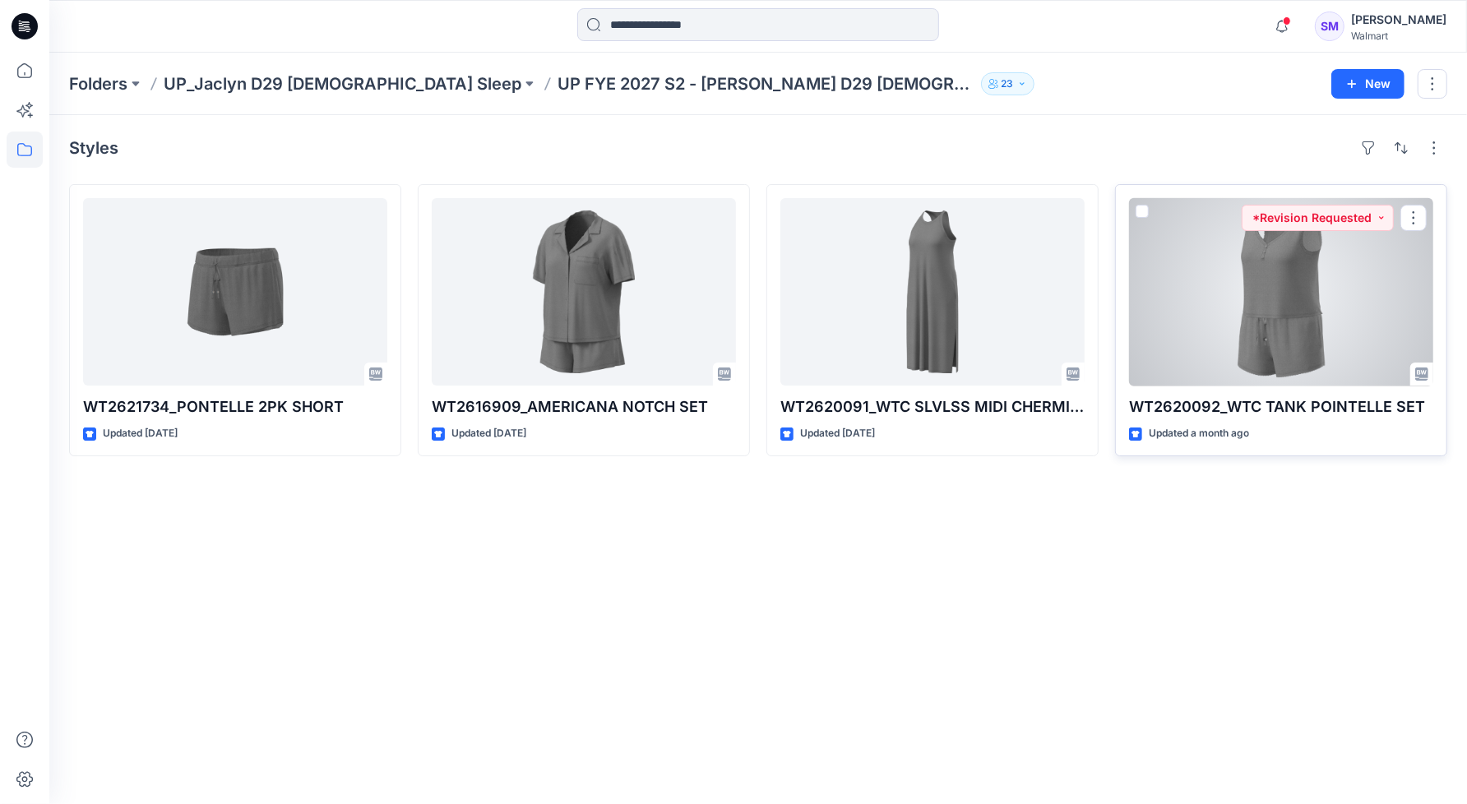
click at [1338, 330] on div at bounding box center [1281, 291] width 304 height 187
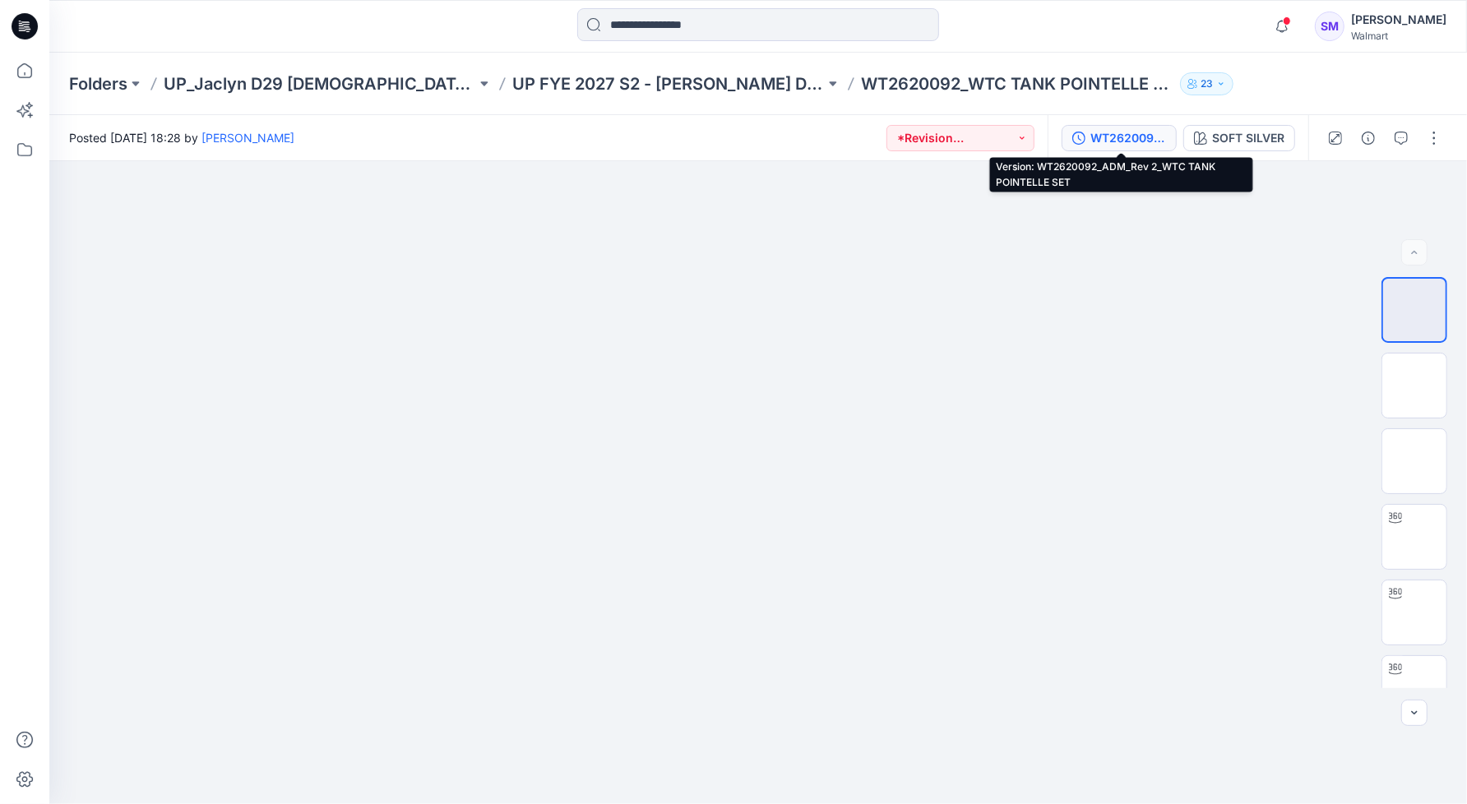
click at [1130, 144] on div "WT2620092_ADM_Rev 2_WTC TANK POINTELLE SET" at bounding box center [1128, 138] width 76 height 18
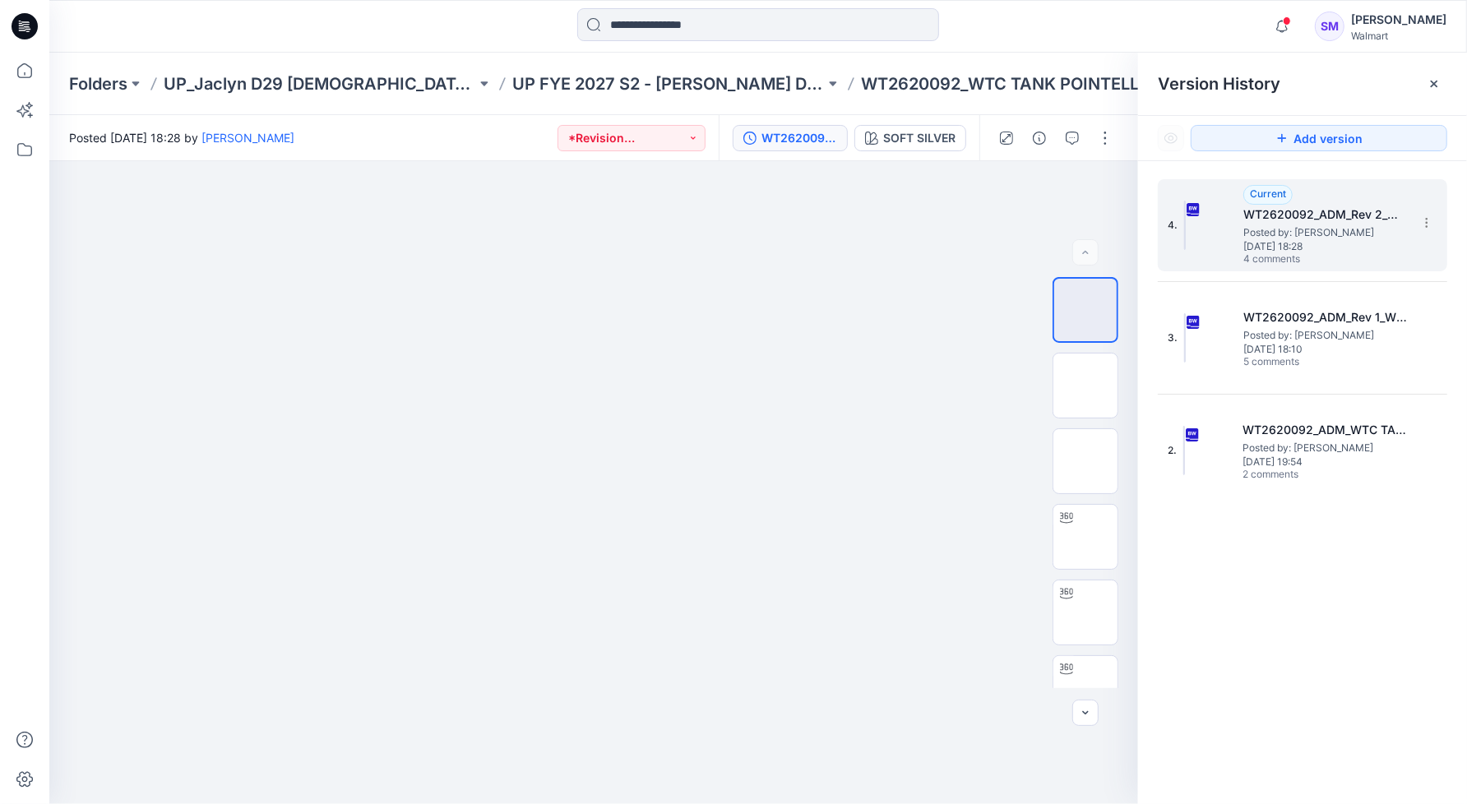
click at [1332, 256] on span "4 comments" at bounding box center [1300, 259] width 115 height 13
click at [1287, 257] on span "4 comments" at bounding box center [1300, 259] width 115 height 13
click at [1062, 139] on button "button" at bounding box center [1072, 138] width 26 height 26
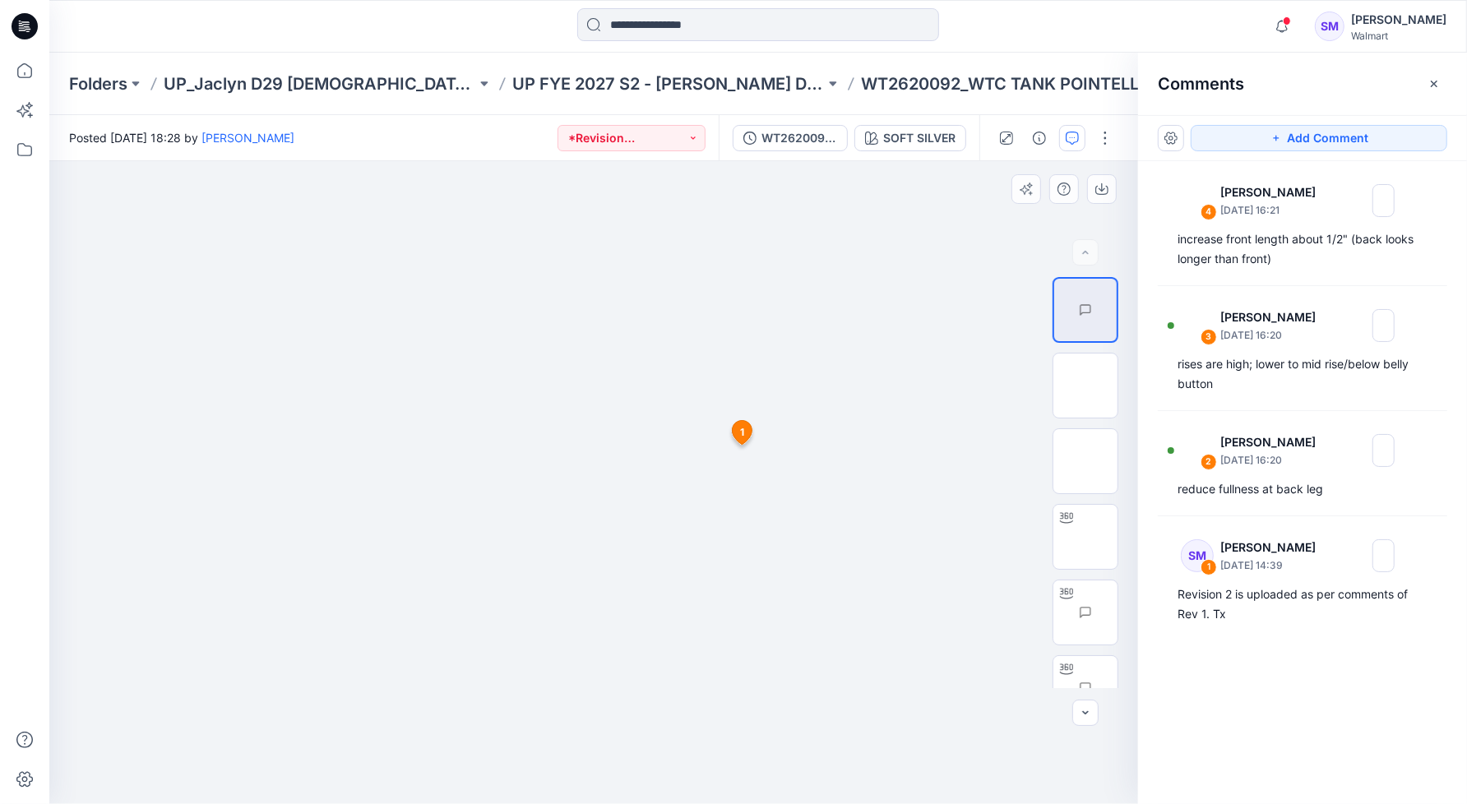
click at [867, 576] on div at bounding box center [593, 482] width 1089 height 643
click at [1085, 580] on img at bounding box center [1085, 580] width 0 height 0
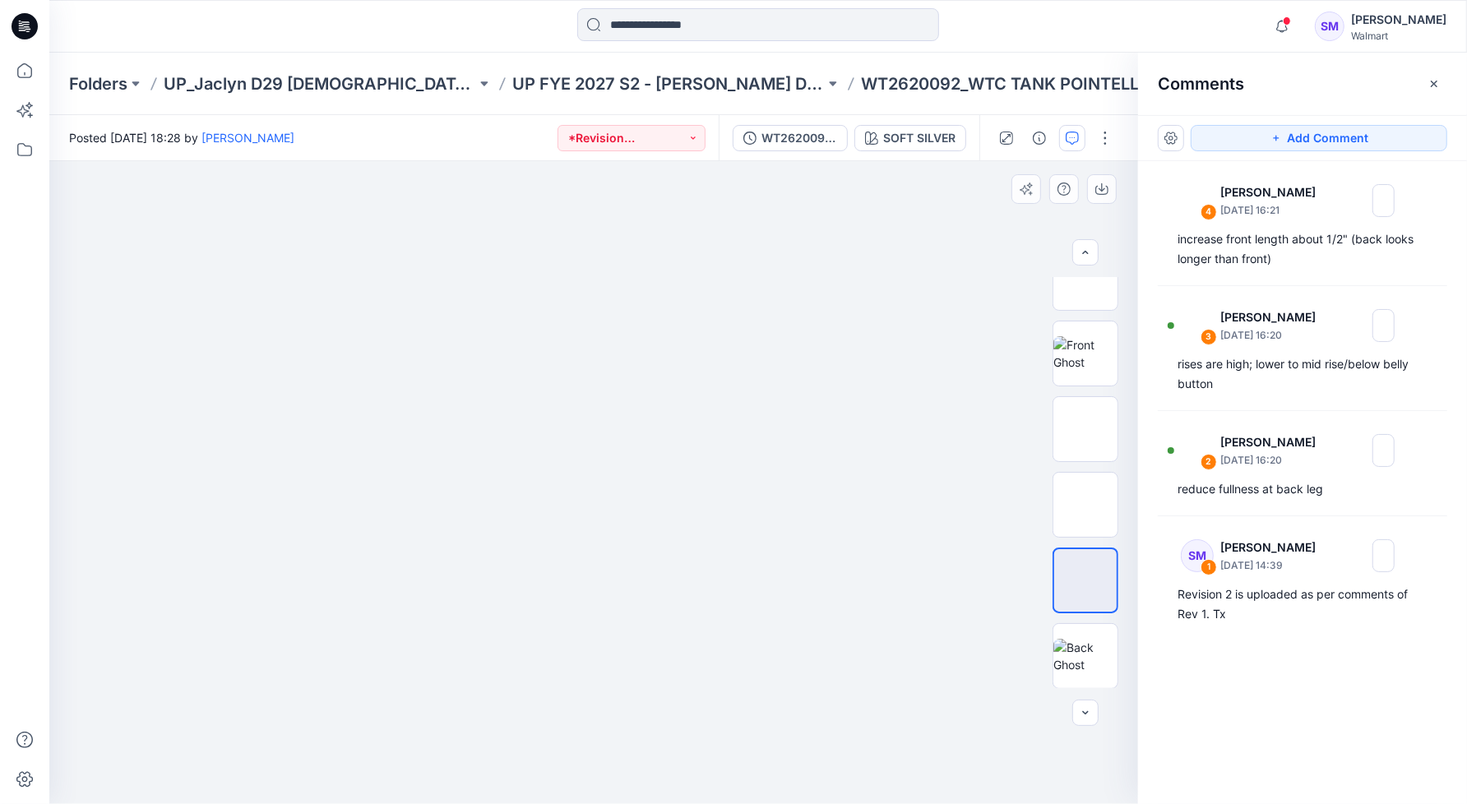
click at [636, 273] on img at bounding box center [594, 273] width 232 height 0
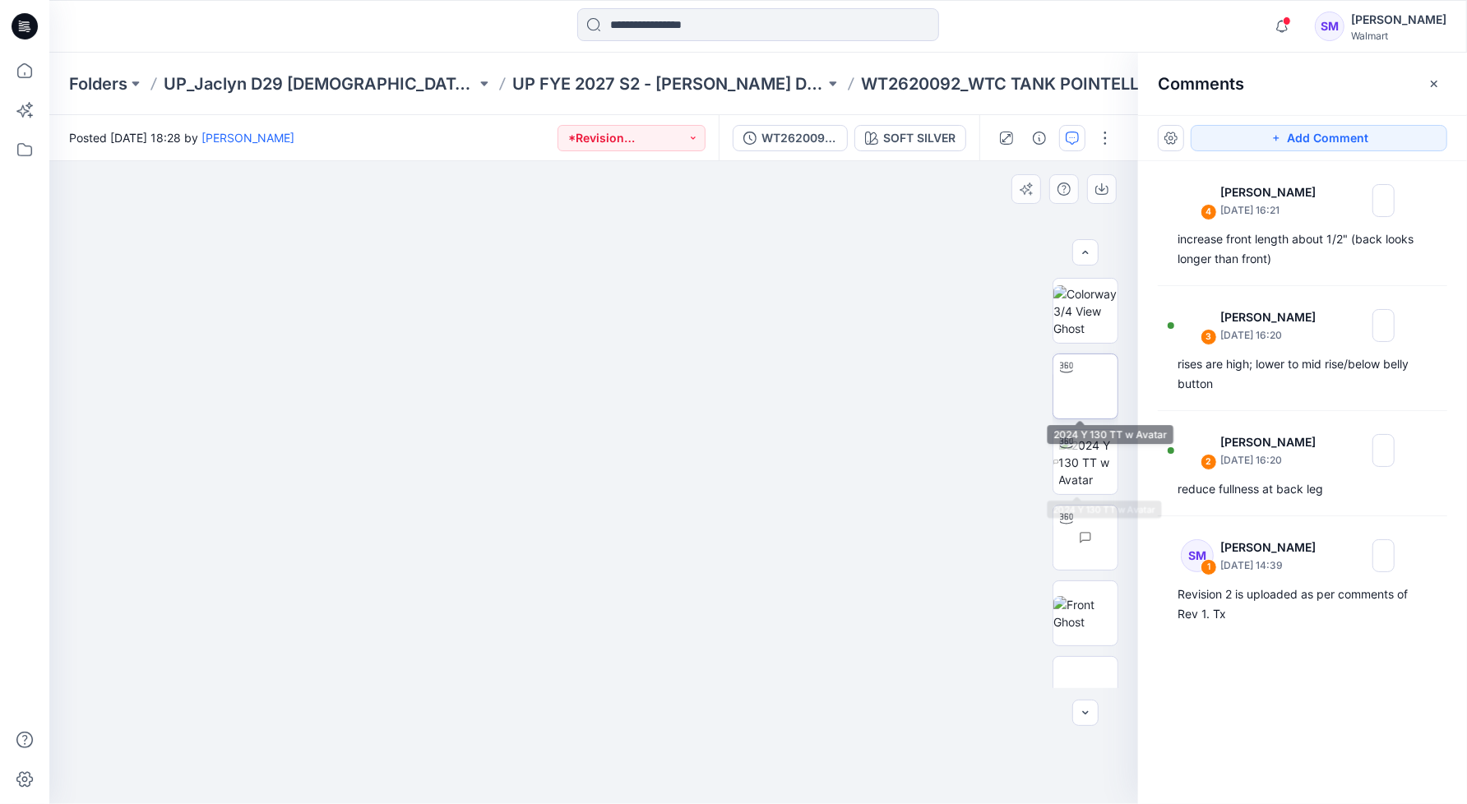
click at [1085, 386] on img at bounding box center [1085, 386] width 0 height 0
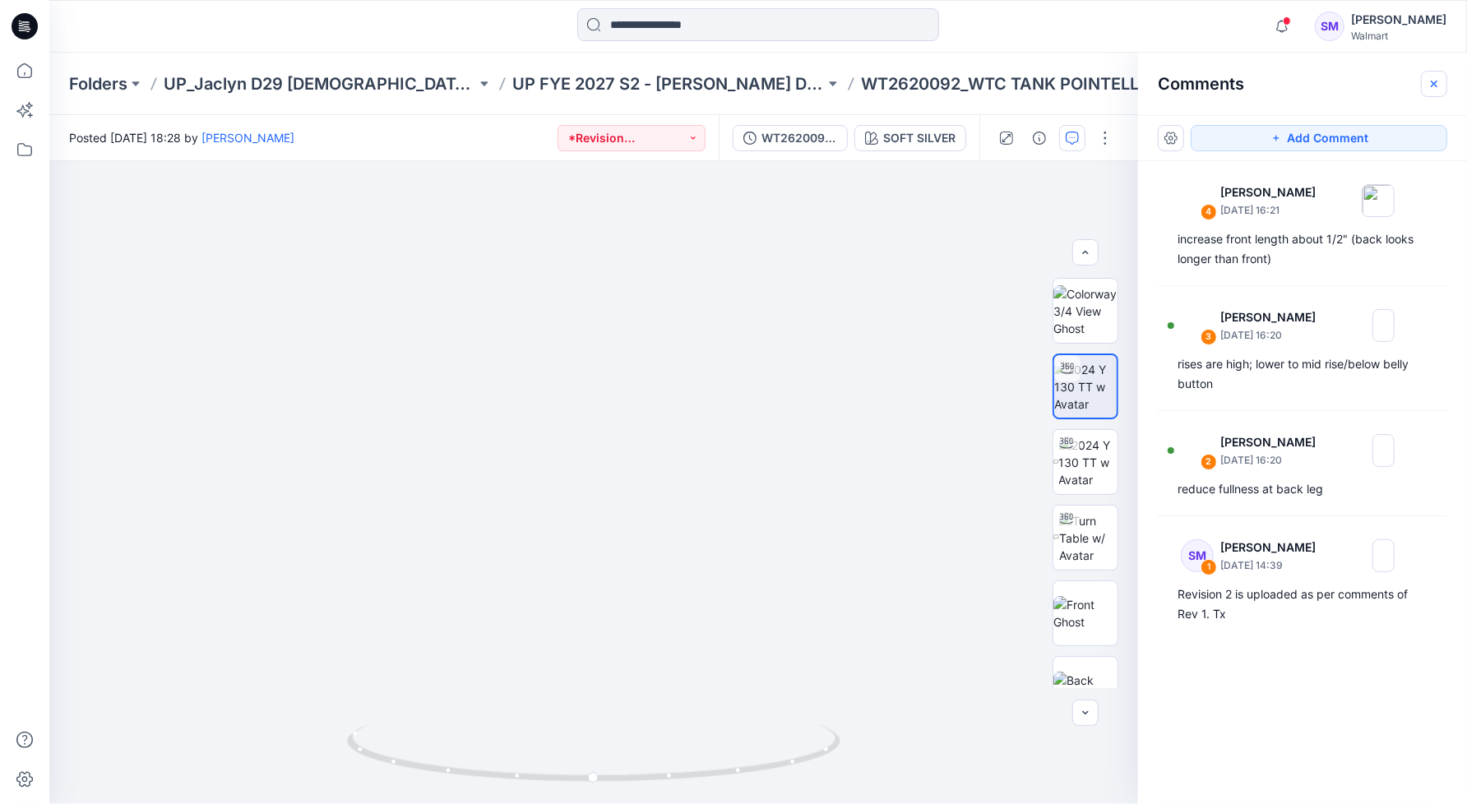
click at [1428, 87] on icon "button" at bounding box center [1433, 83] width 13 height 13
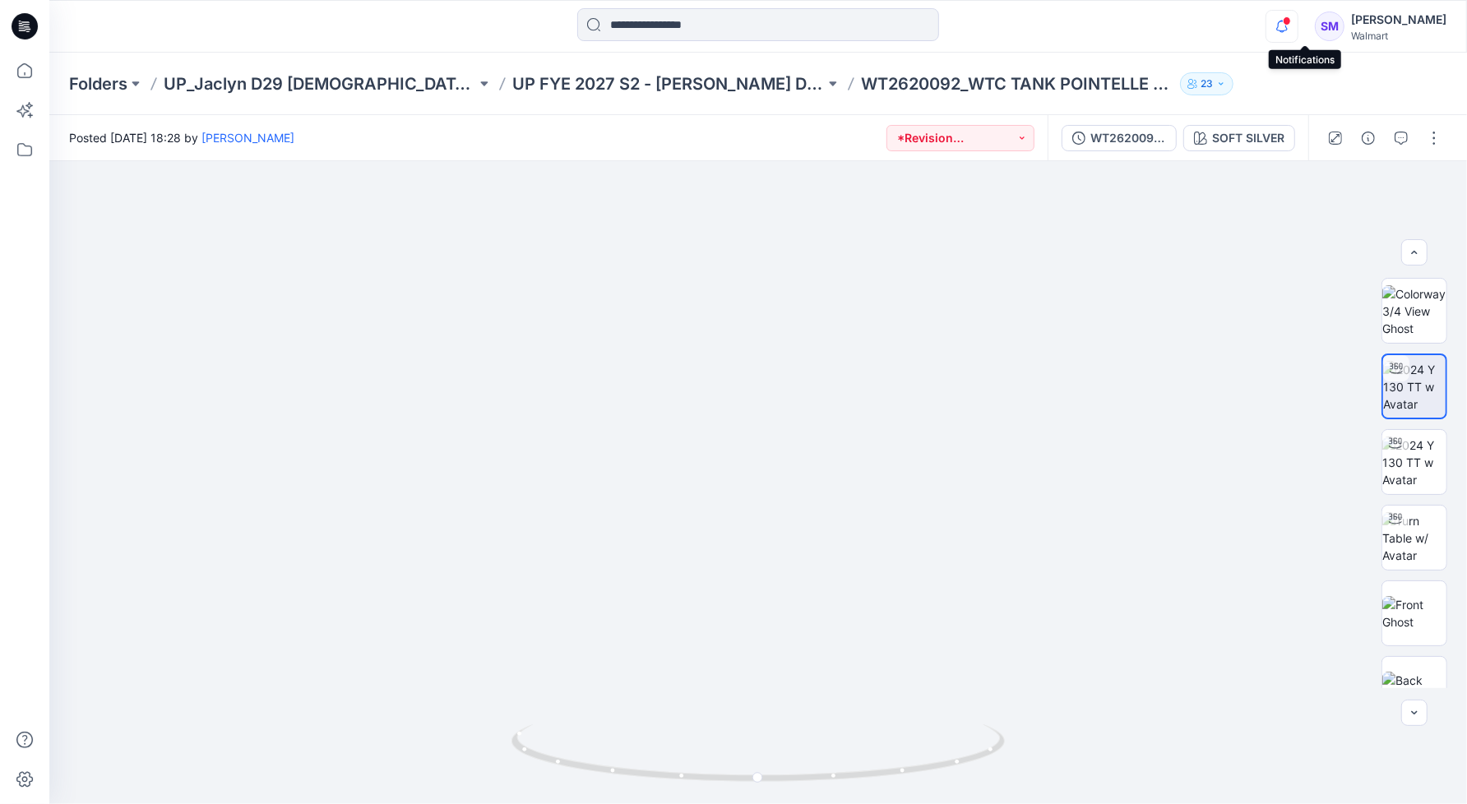
click at [1297, 35] on icon "button" at bounding box center [1281, 26] width 31 height 33
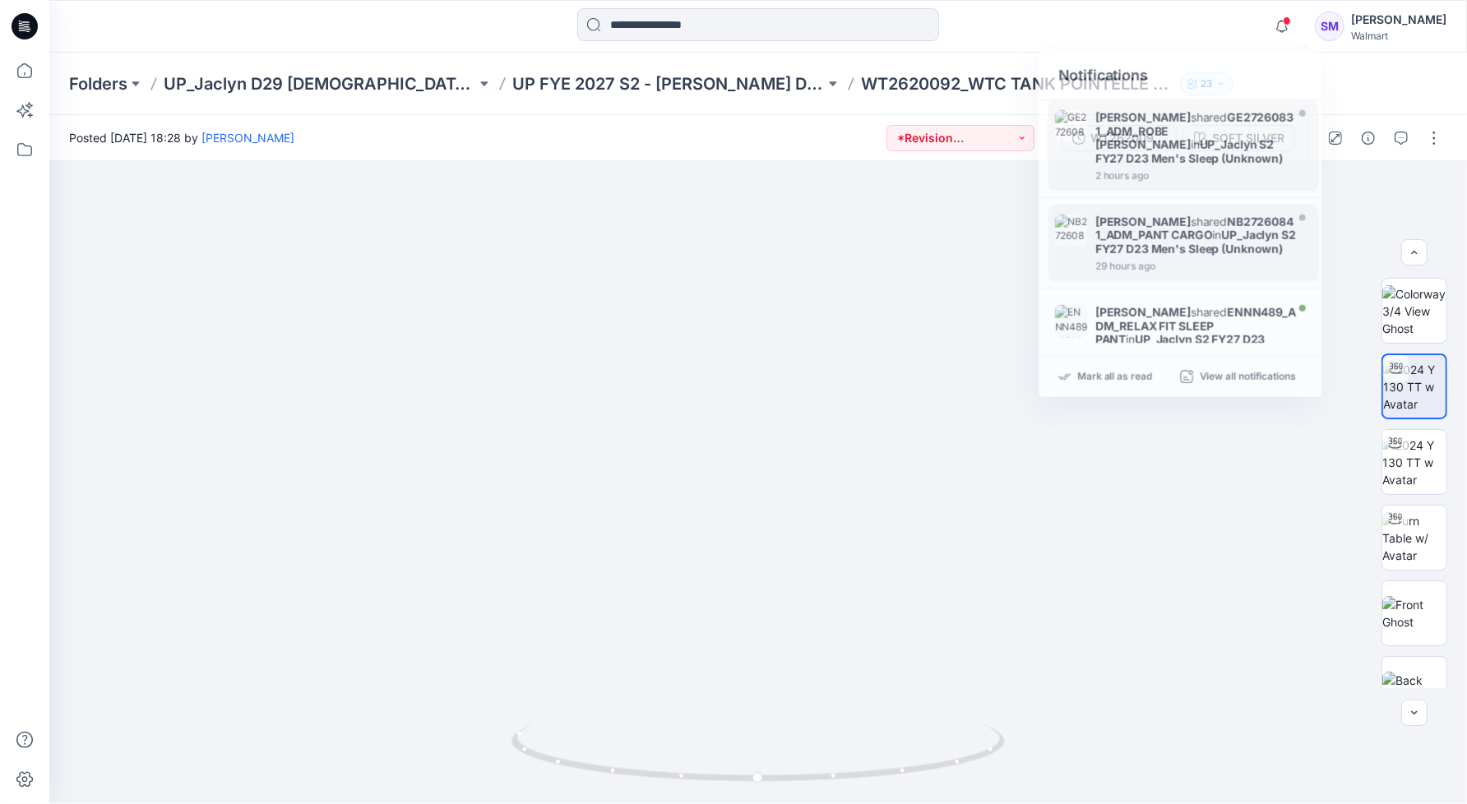
click at [1196, 30] on div "Notifications Ekaterina Bryzgalina shared GE27260831_ADM_ROBE TERRY in UP_Jacly…" at bounding box center [757, 26] width 1417 height 36
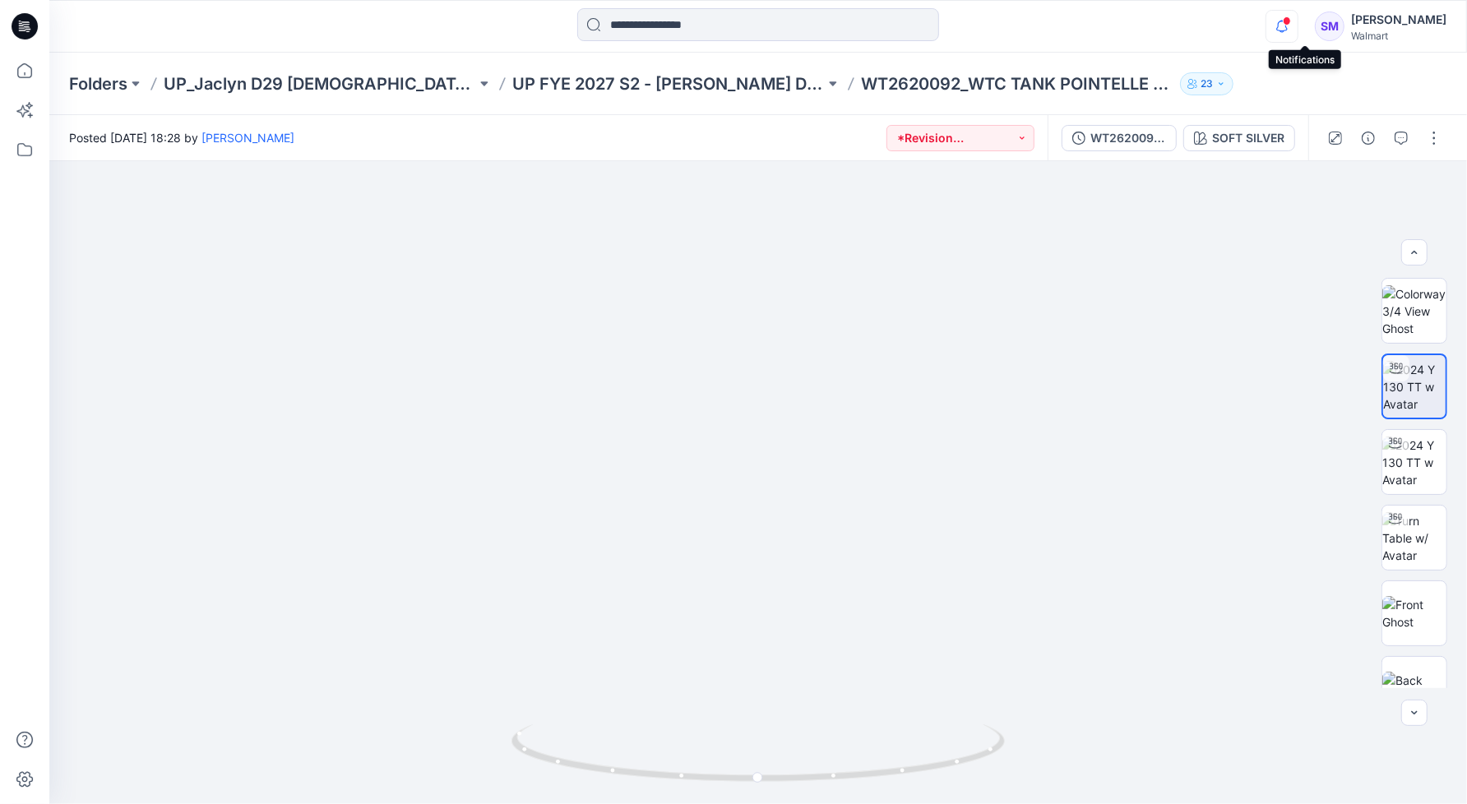
click at [1297, 23] on icon "button" at bounding box center [1281, 26] width 31 height 33
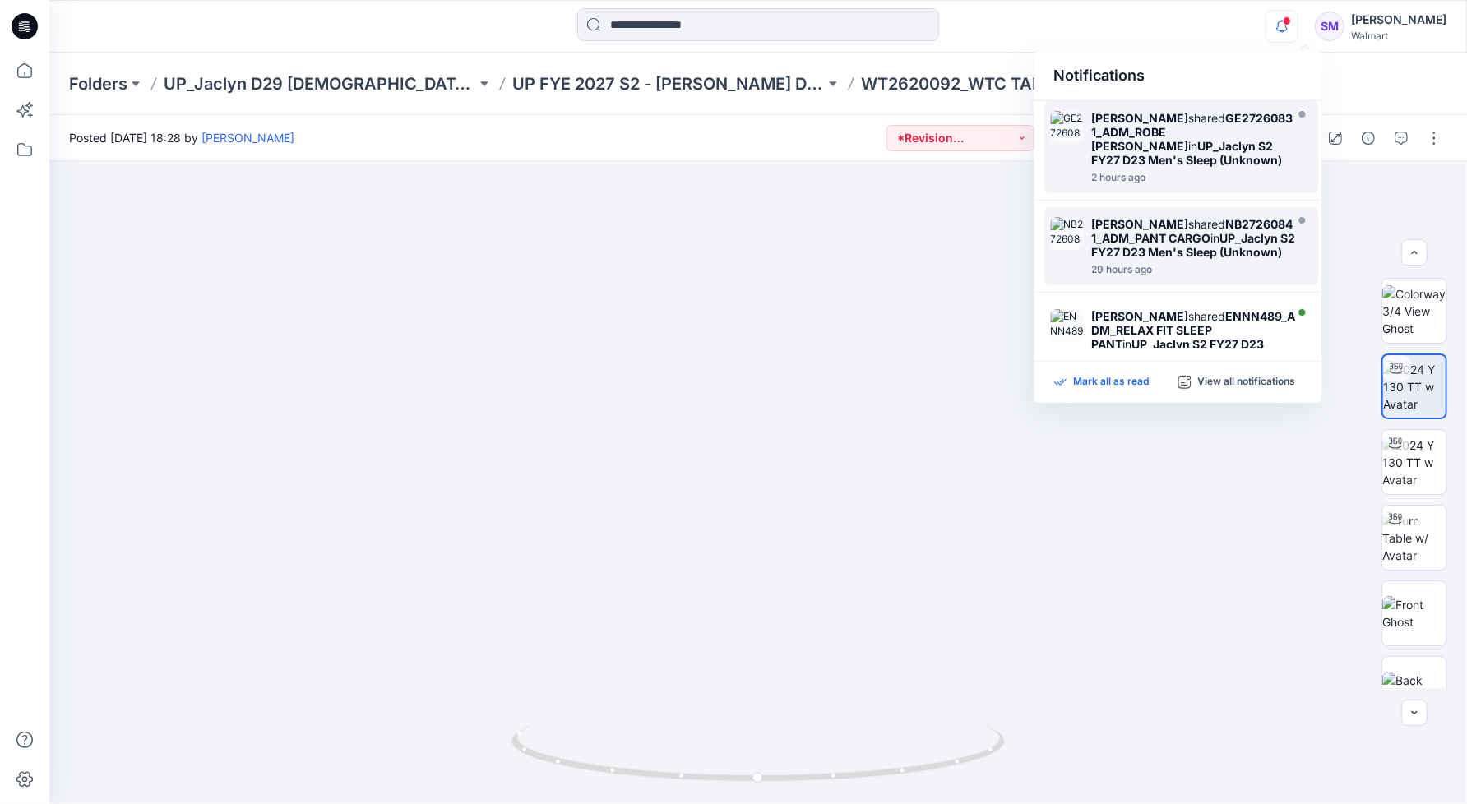
click at [1128, 377] on p "Mark all as read" at bounding box center [1112, 382] width 76 height 15
click at [571, 157] on div "Posted Friday, August 01, 2025 18:28 by Steve Menda *Revision Requested" at bounding box center [548, 137] width 998 height 45
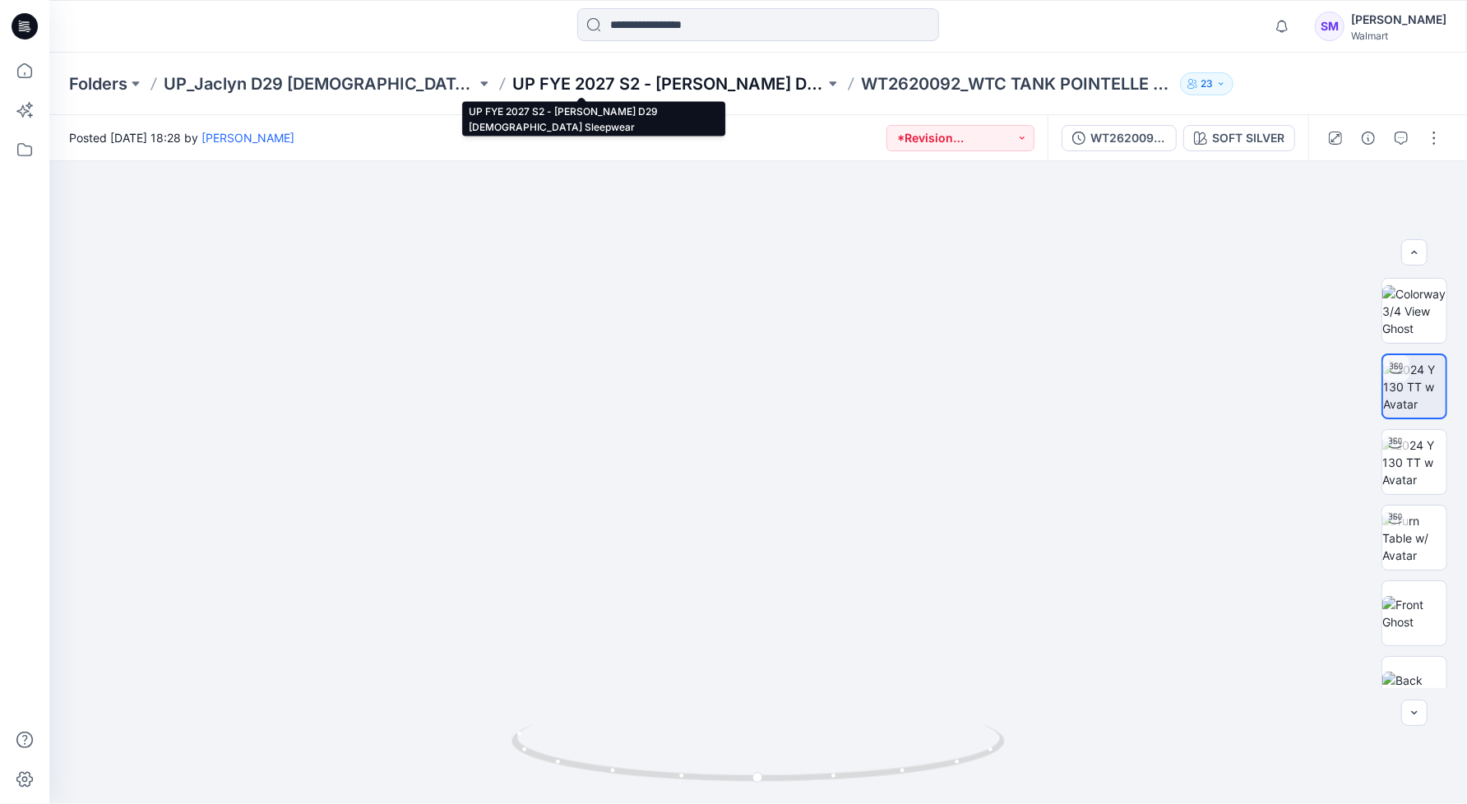
click at [602, 86] on p "UP FYE 2027 S2 - Jaclyn D29 Ladies Sleepwear" at bounding box center [668, 83] width 312 height 23
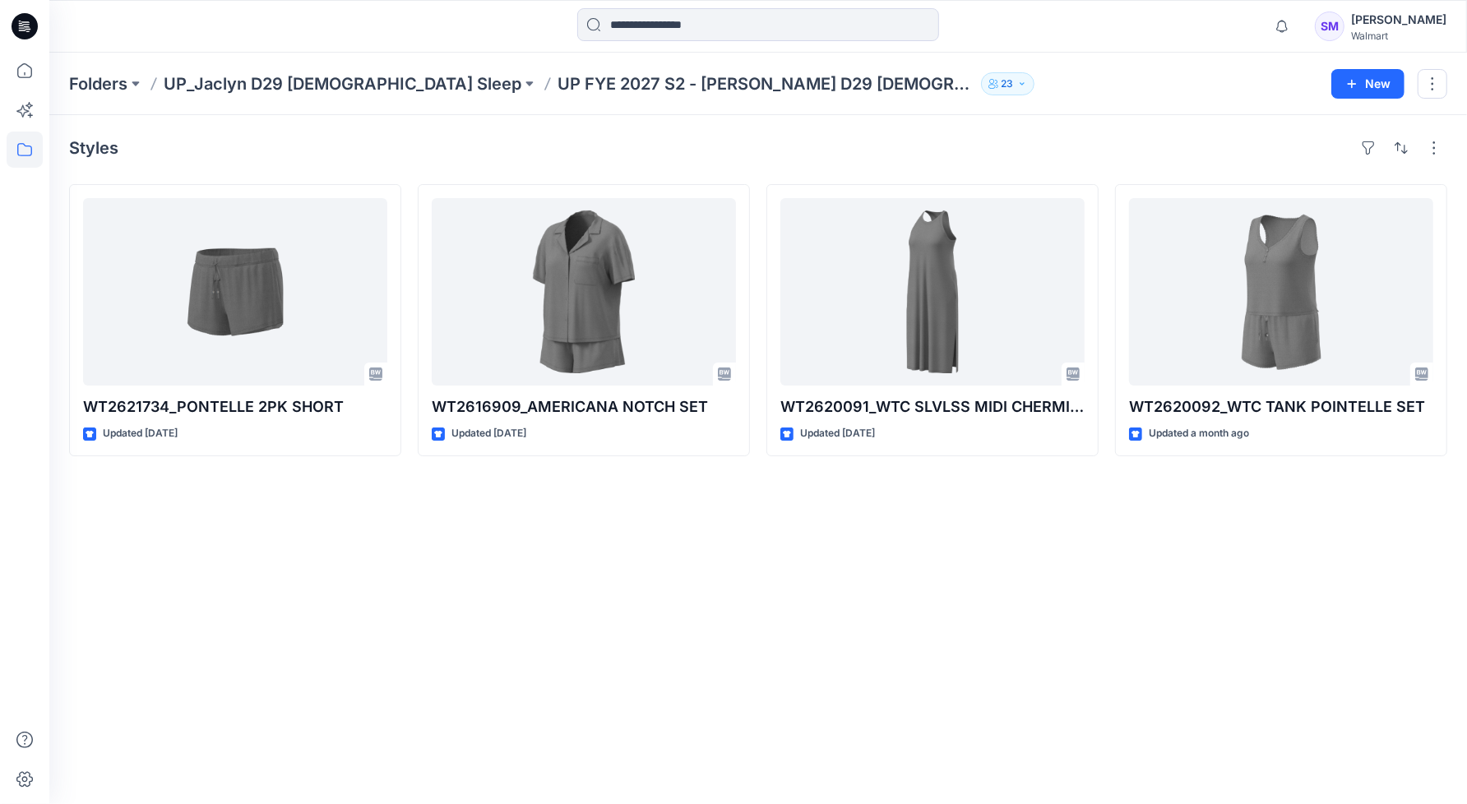
click at [1308, 648] on div "Styles WT2621734_PONTELLE 2PK SHORT Updated 13 days ago WT2616909_AMERICANA NOT…" at bounding box center [757, 459] width 1417 height 689
